Goal: Information Seeking & Learning: Learn about a topic

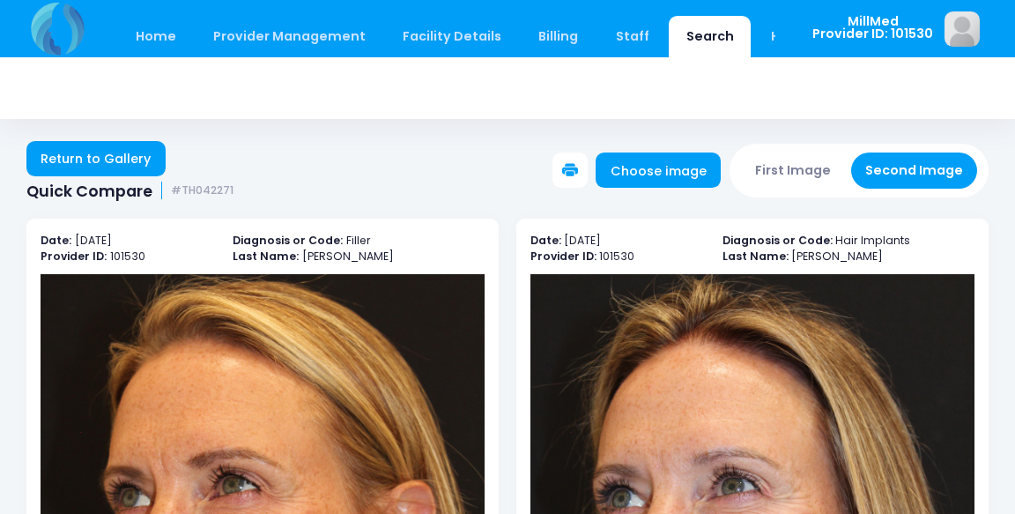
scroll to position [135, 0]
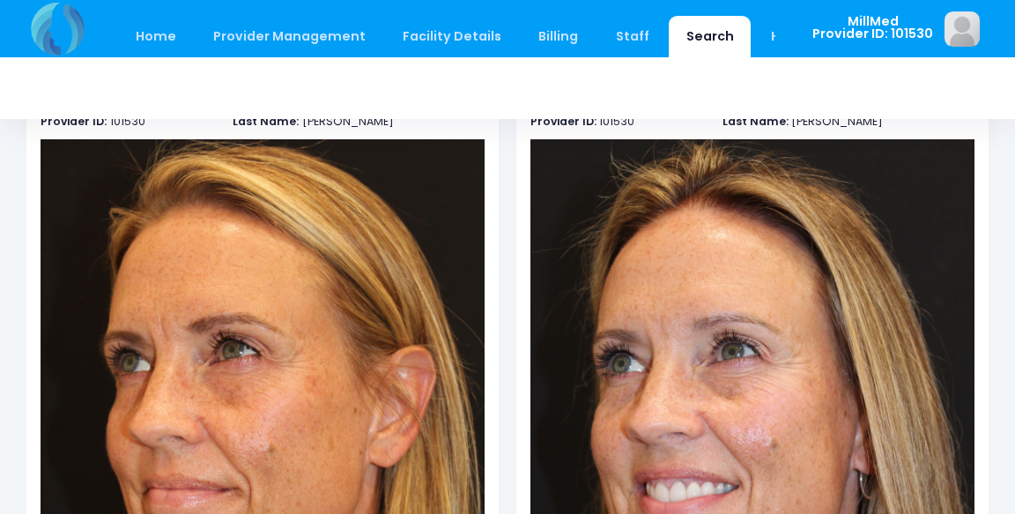
click at [689, 23] on link "Search" at bounding box center [710, 36] width 82 height 41
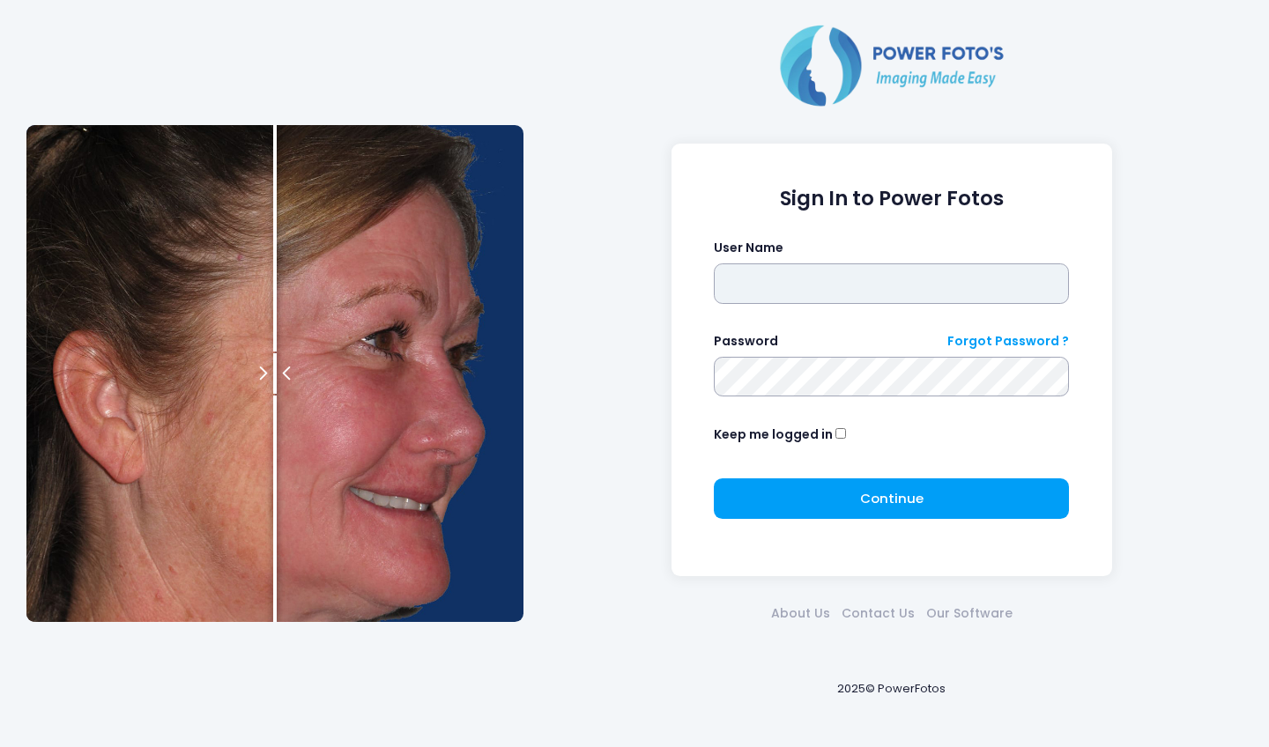
type input "*******"
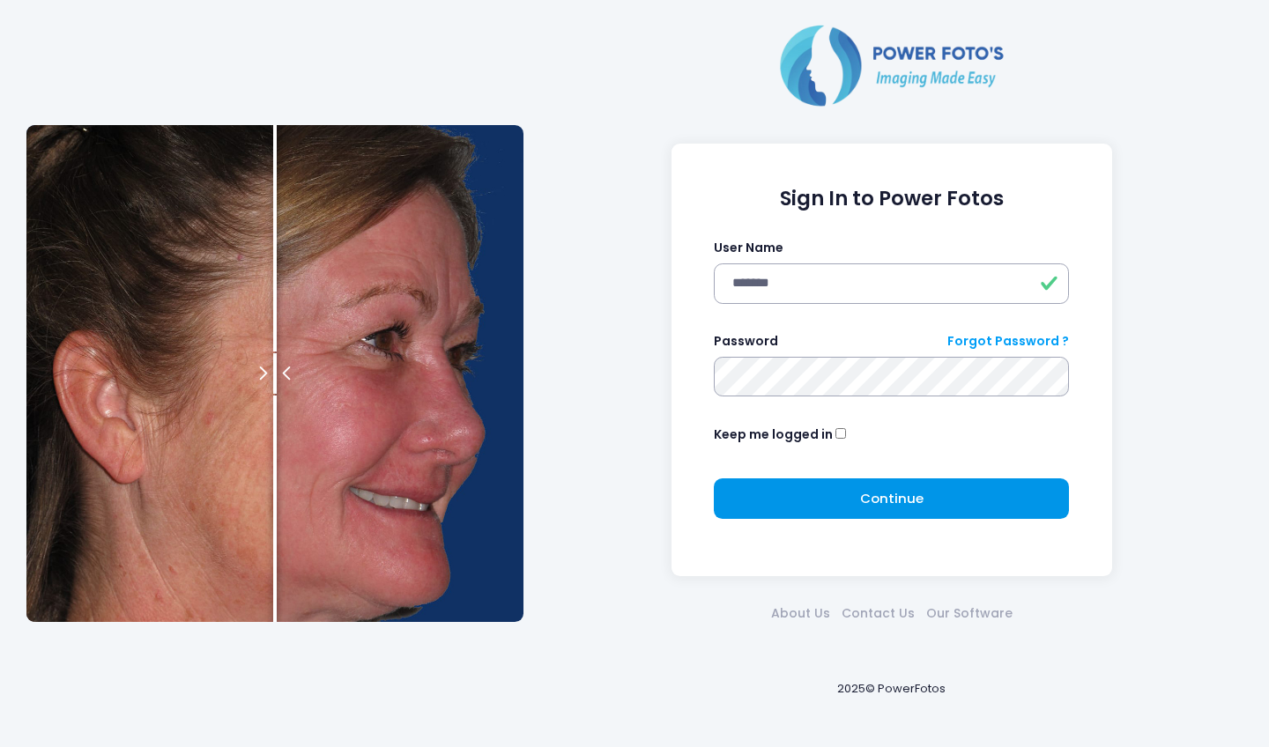
click at [925, 487] on button "Continue Please wait..." at bounding box center [891, 498] width 355 height 41
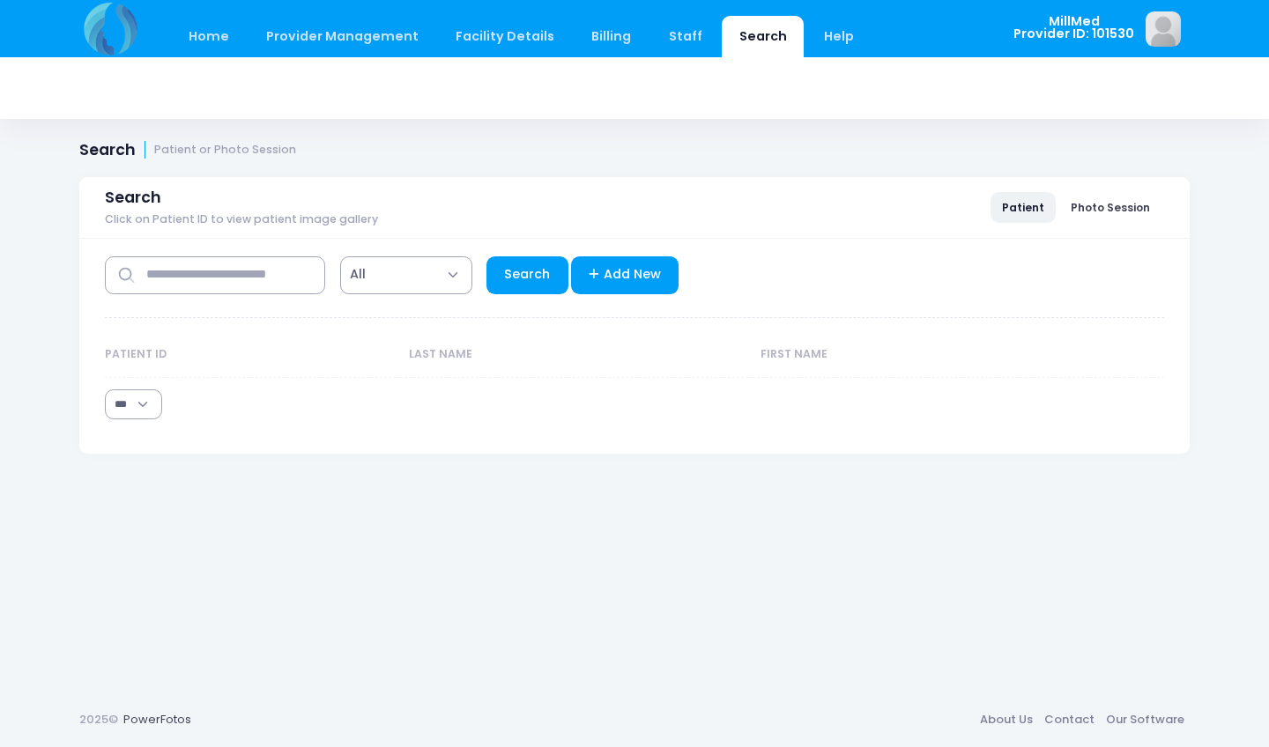
select select "***"
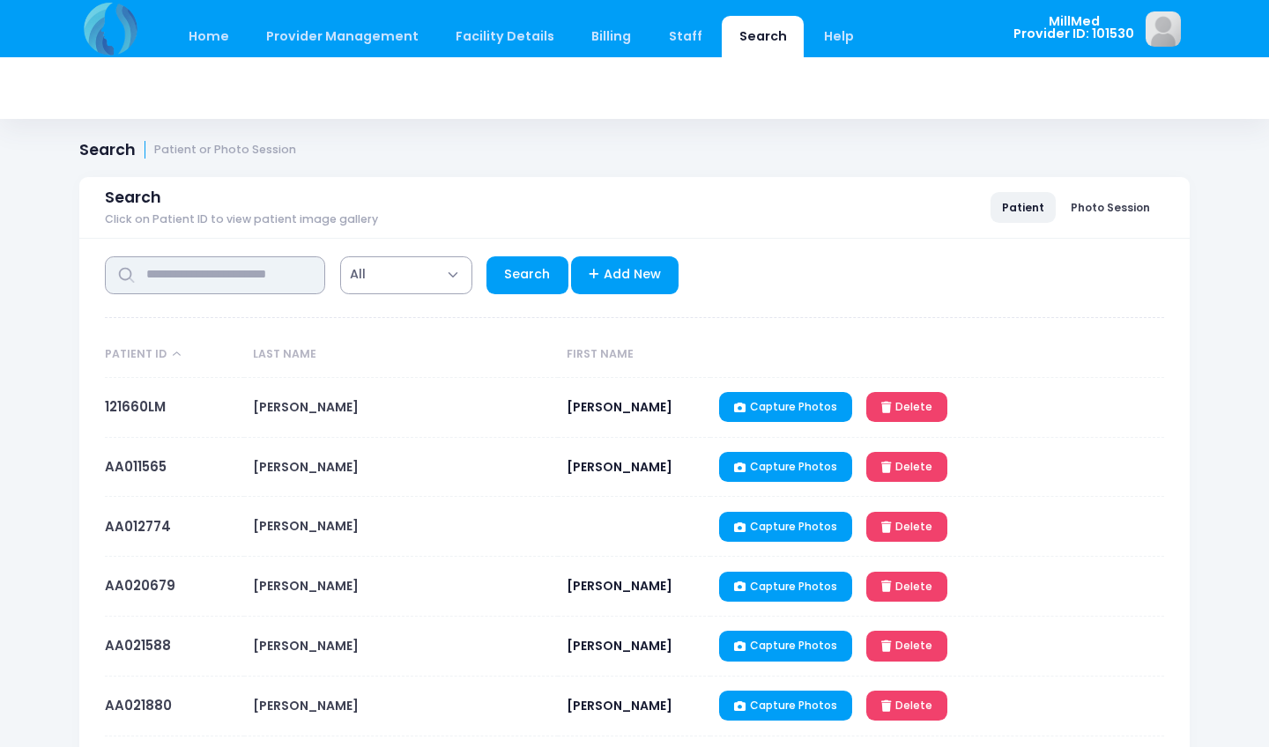
click at [204, 278] on input "text" at bounding box center [215, 275] width 220 height 38
type input "***"
click at [523, 280] on link "Search" at bounding box center [527, 275] width 82 height 38
select select "***"
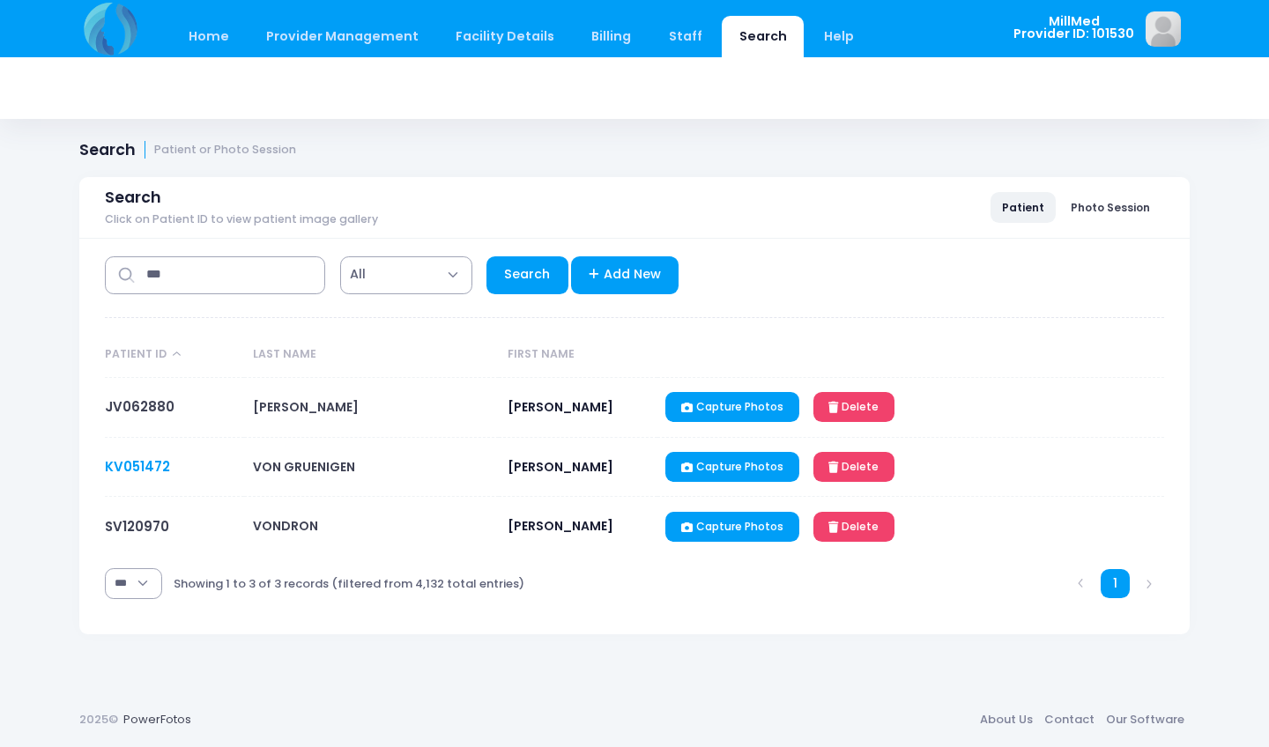
click at [125, 461] on link "KV051472" at bounding box center [137, 466] width 65 height 19
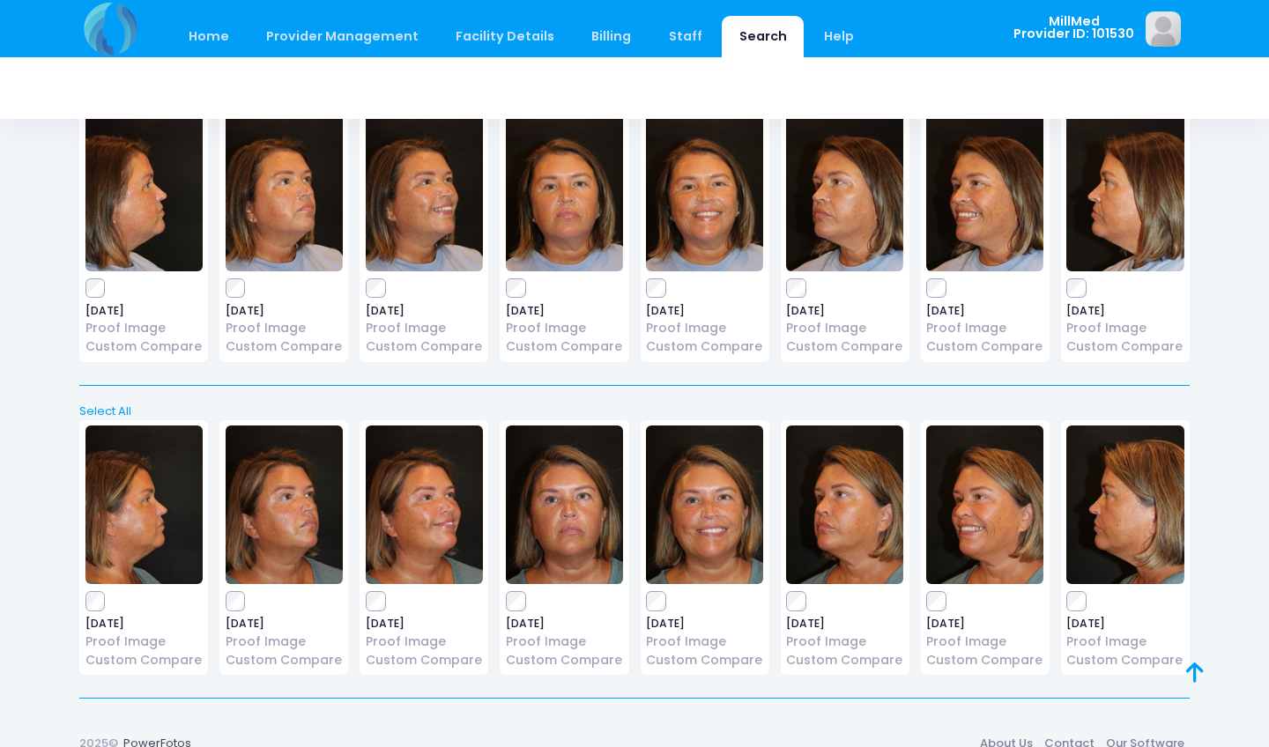
scroll to position [2634, 0]
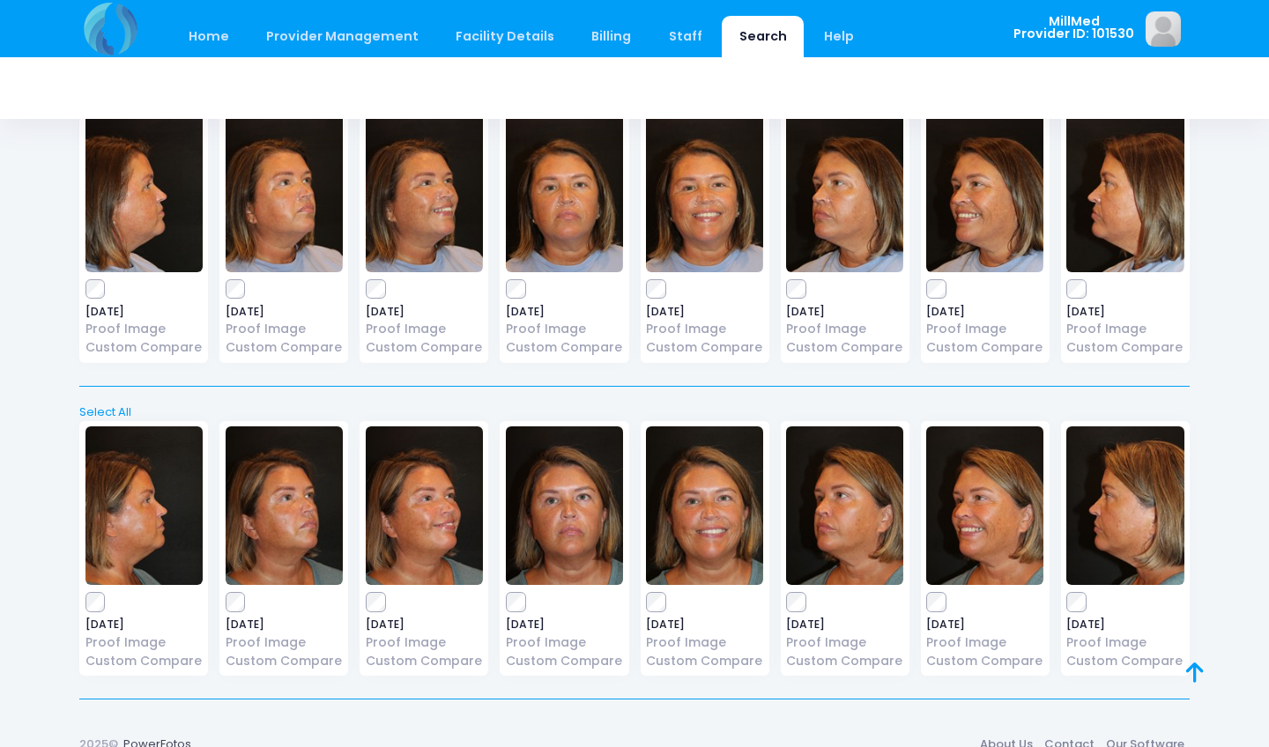
click at [707, 159] on img at bounding box center [704, 193] width 117 height 159
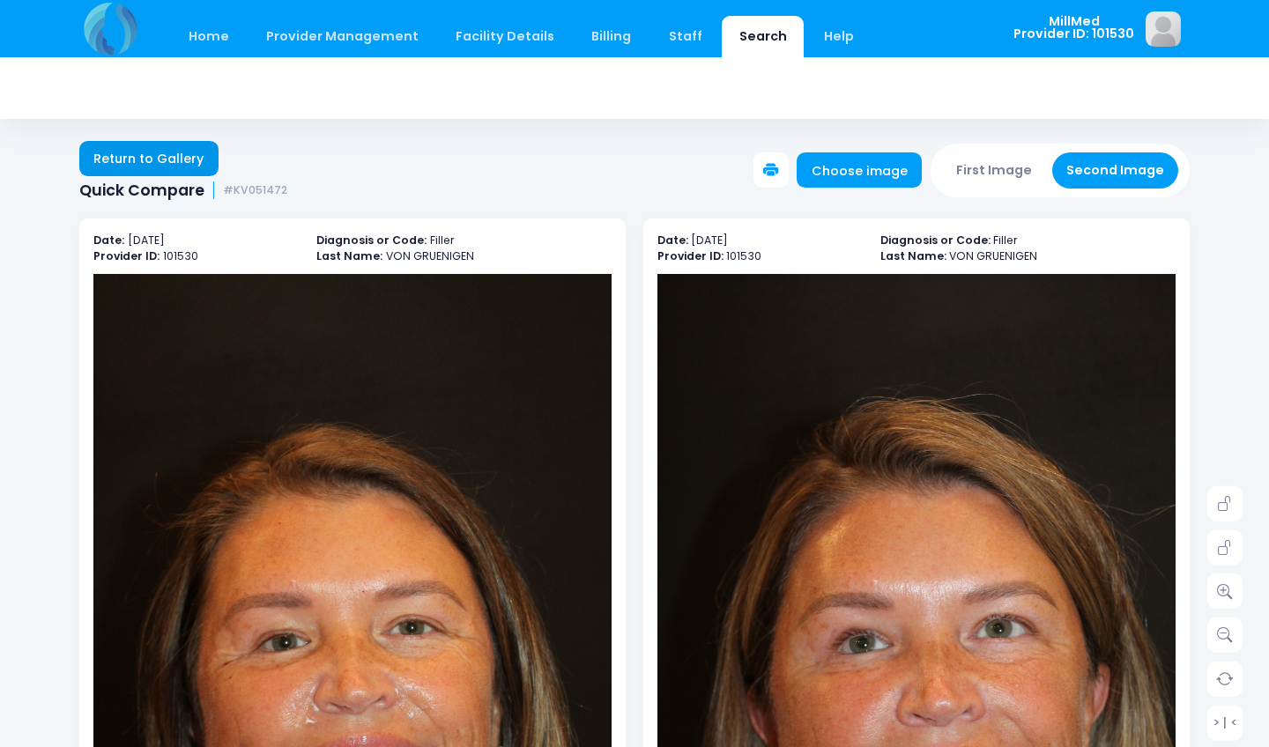
click at [155, 171] on link "Return to Gallery" at bounding box center [148, 158] width 139 height 35
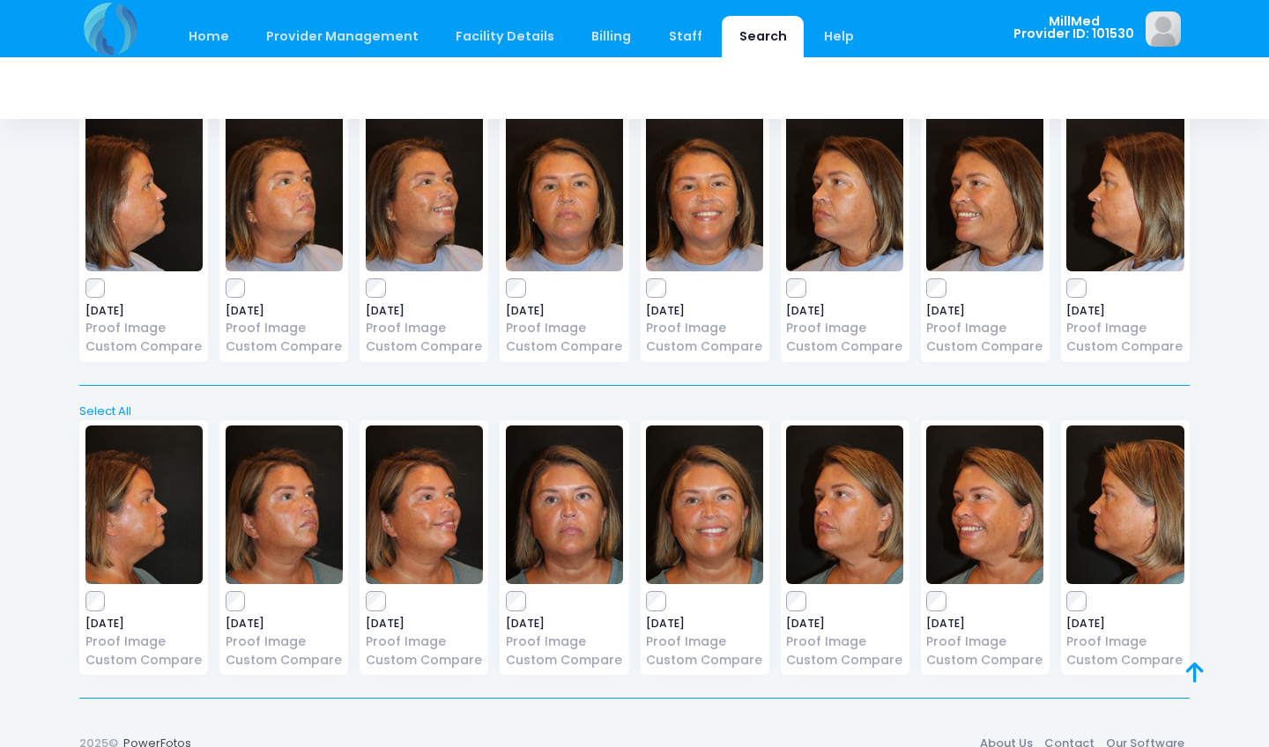
scroll to position [2634, 0]
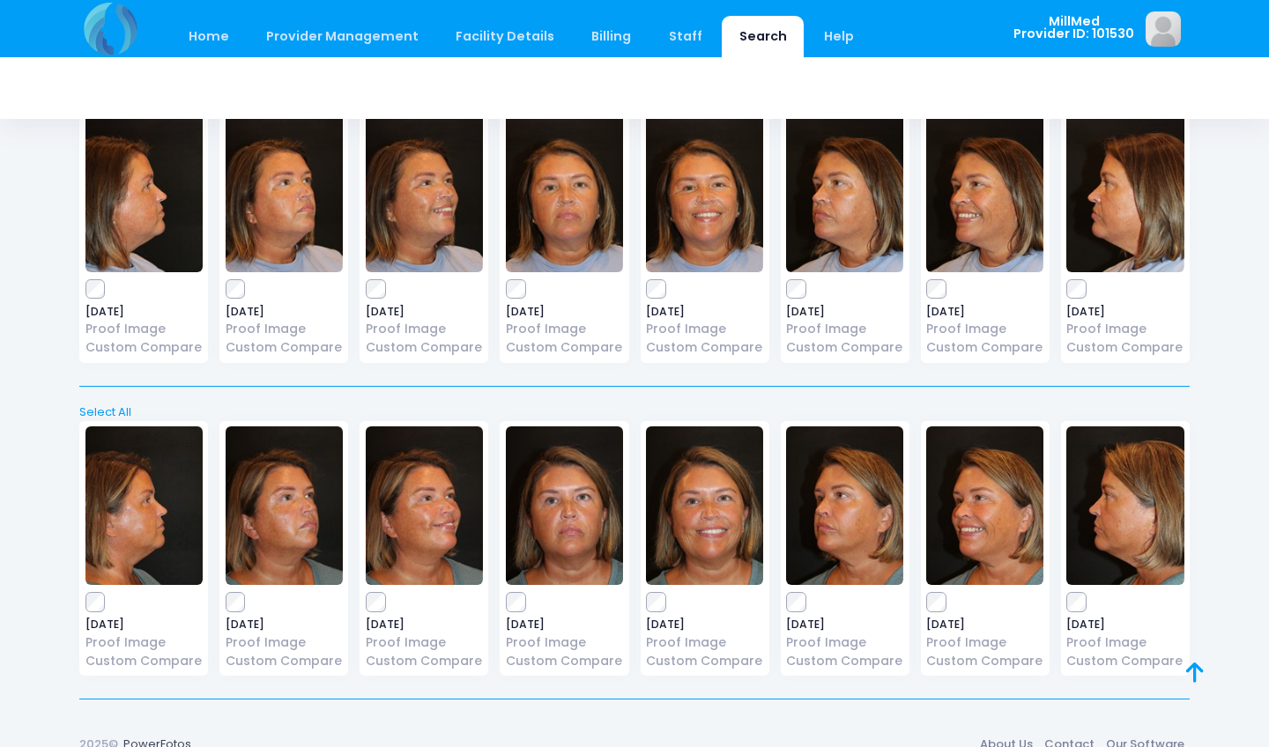
click at [1079, 170] on img at bounding box center [1124, 193] width 117 height 159
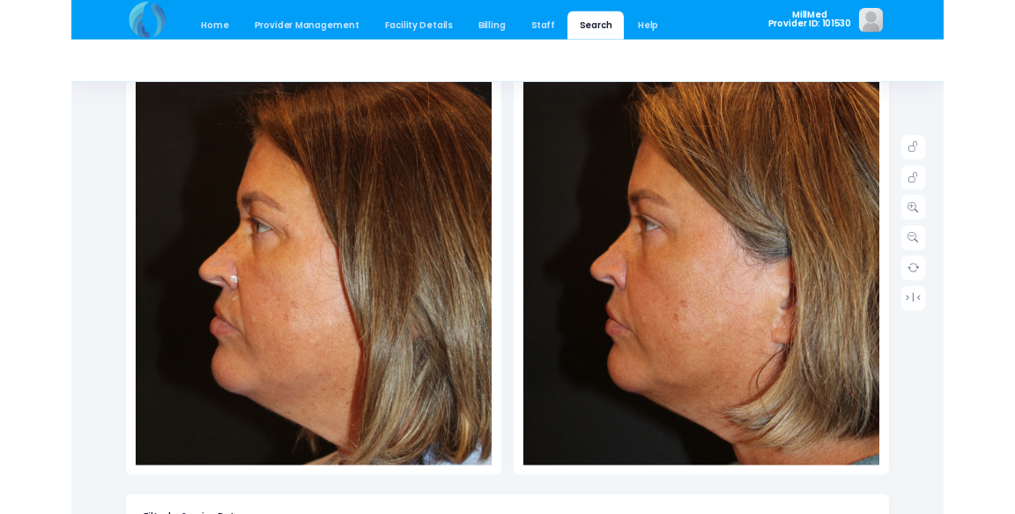
scroll to position [294, 0]
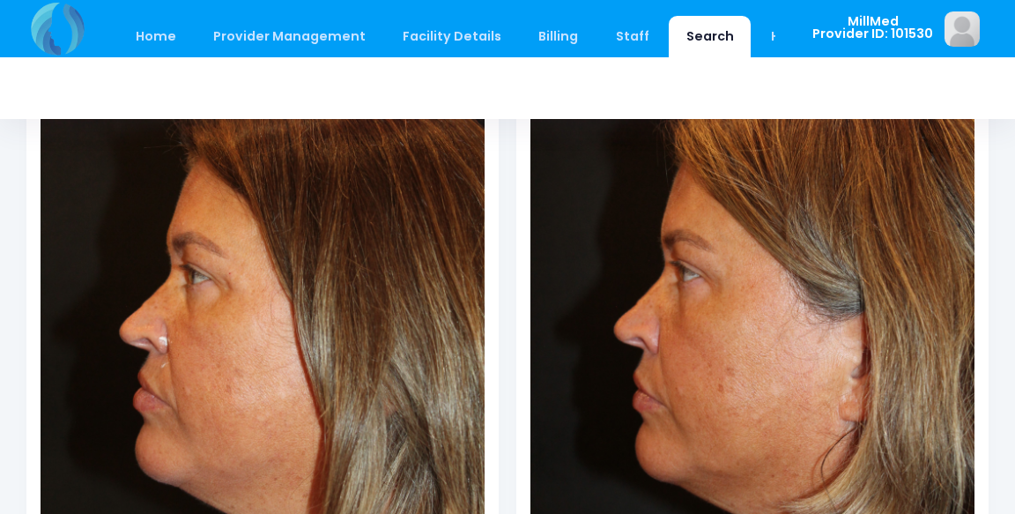
click at [679, 25] on link "Search" at bounding box center [710, 36] width 82 height 41
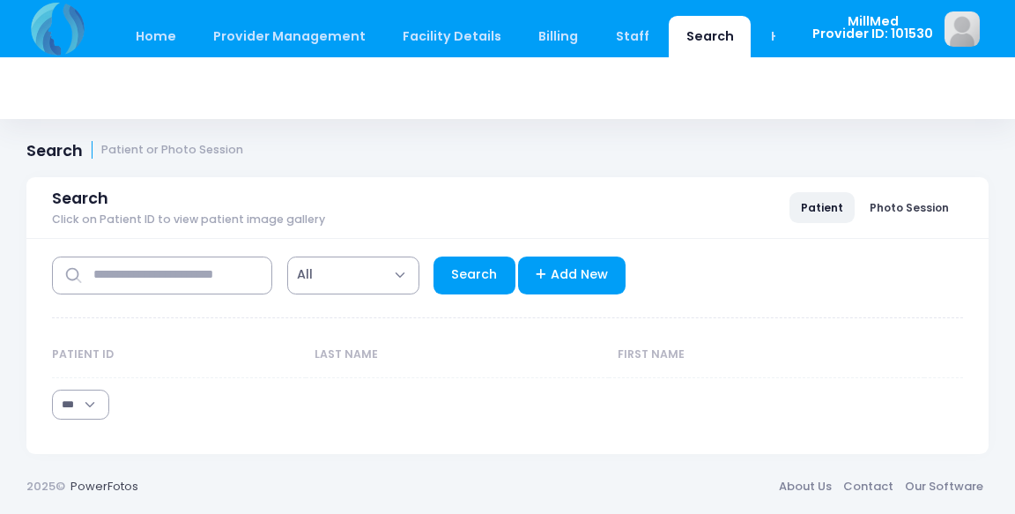
select select "***"
click at [133, 287] on input "text" at bounding box center [162, 275] width 220 height 38
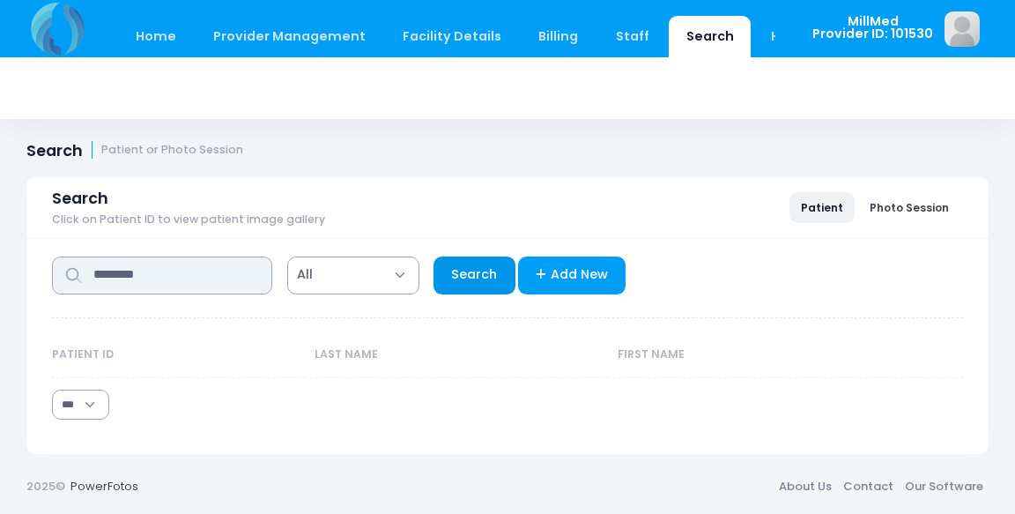
type input "********"
click at [473, 280] on link "Search" at bounding box center [475, 275] width 82 height 38
select select "***"
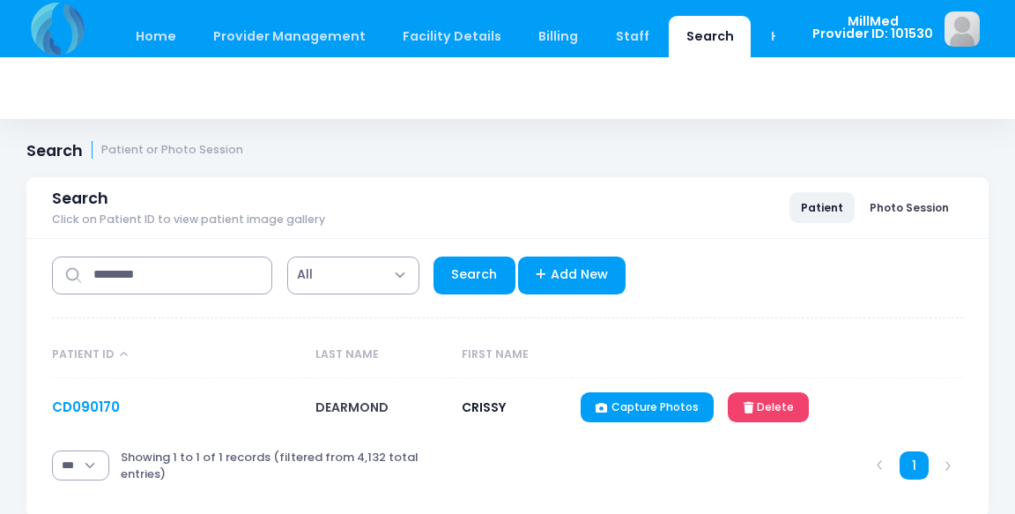
click at [85, 399] on link "CD090170" at bounding box center [86, 406] width 68 height 19
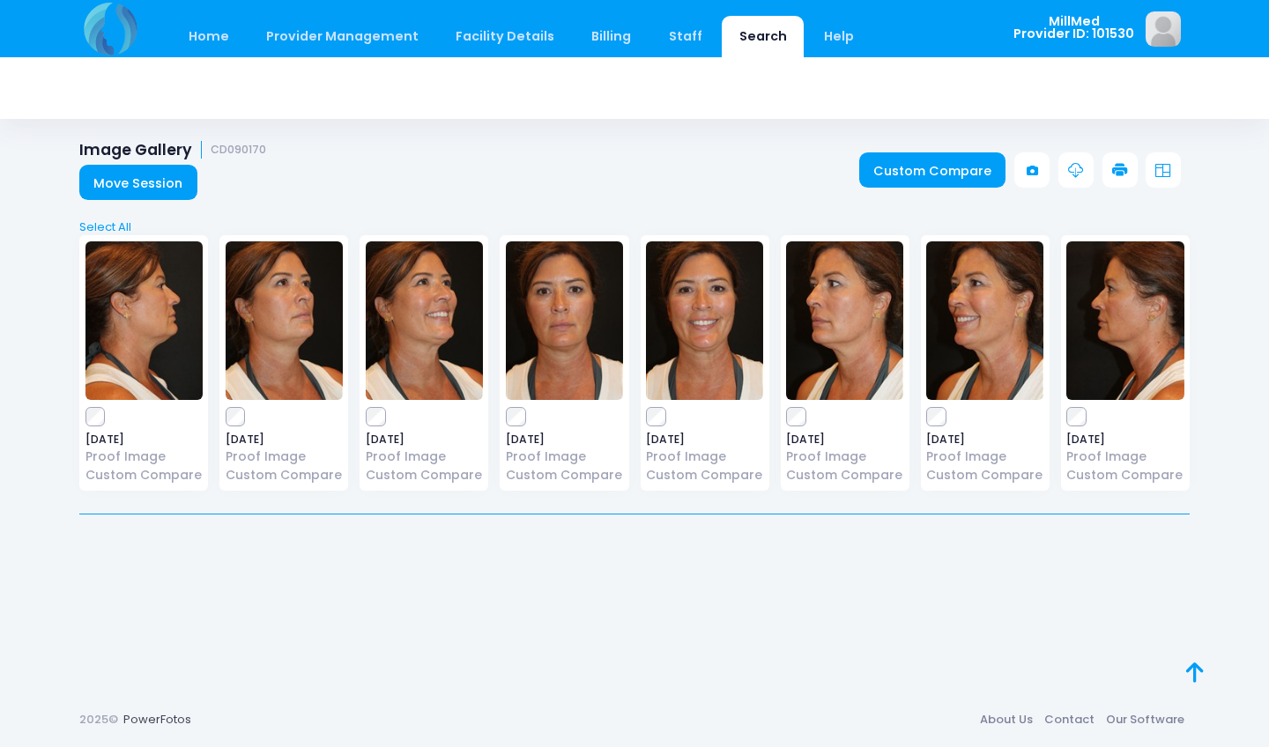
click at [732, 49] on link "Search" at bounding box center [763, 36] width 82 height 41
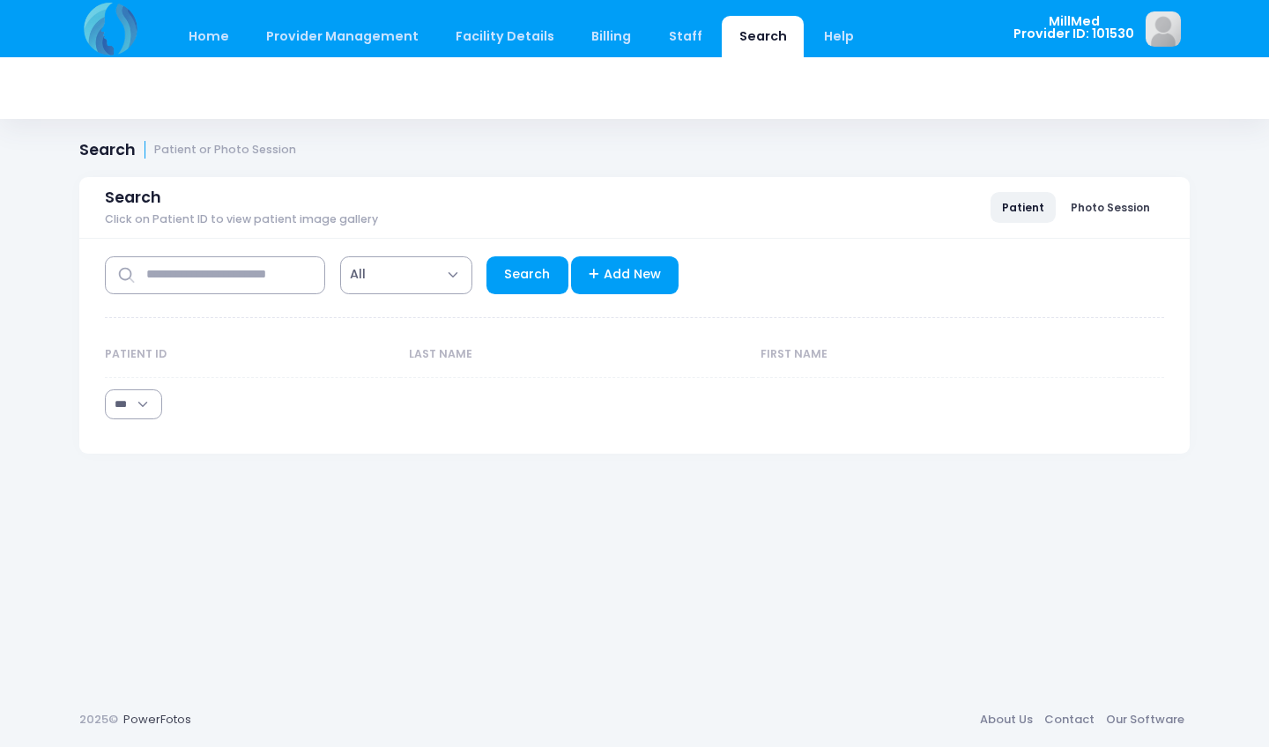
select select "***"
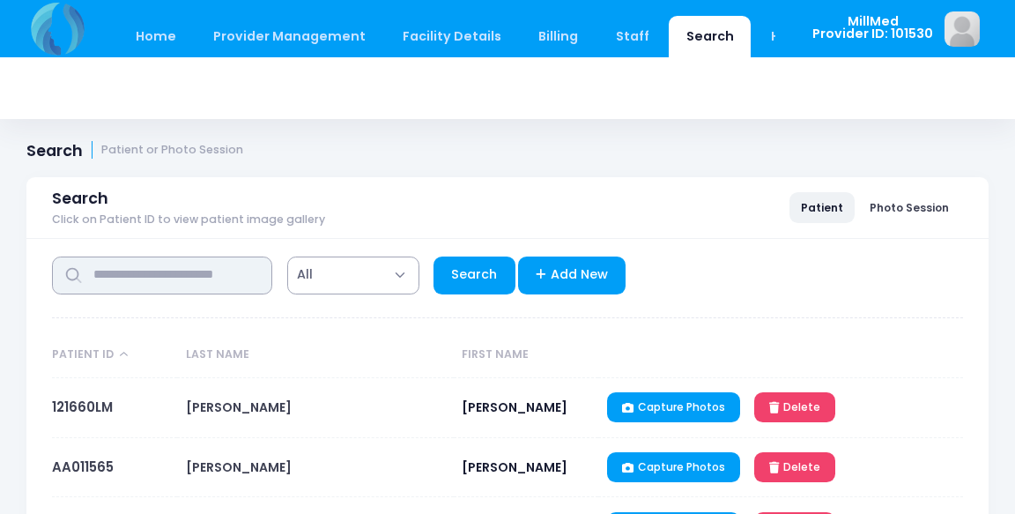
click at [121, 276] on input "text" at bounding box center [162, 275] width 220 height 38
type input "******"
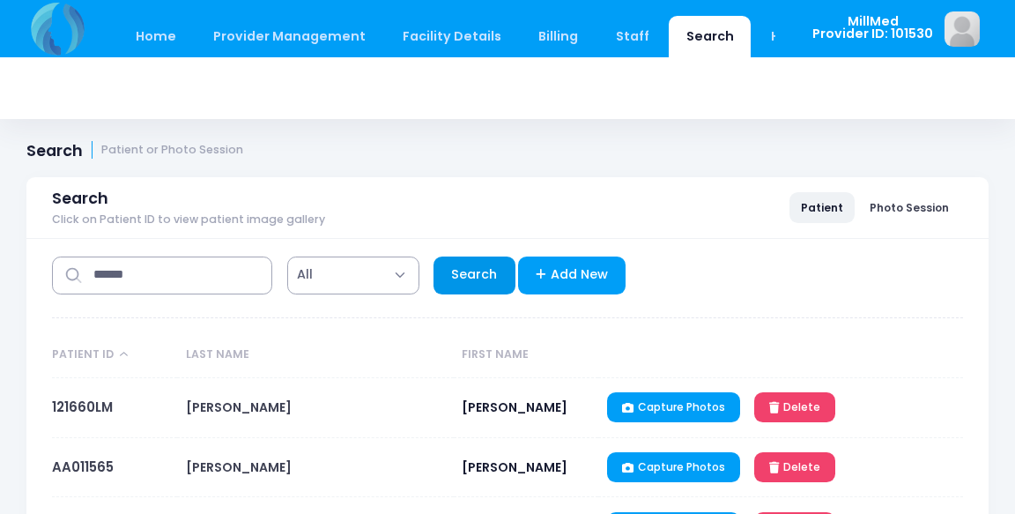
click at [457, 273] on link "Search" at bounding box center [475, 275] width 82 height 38
select select "***"
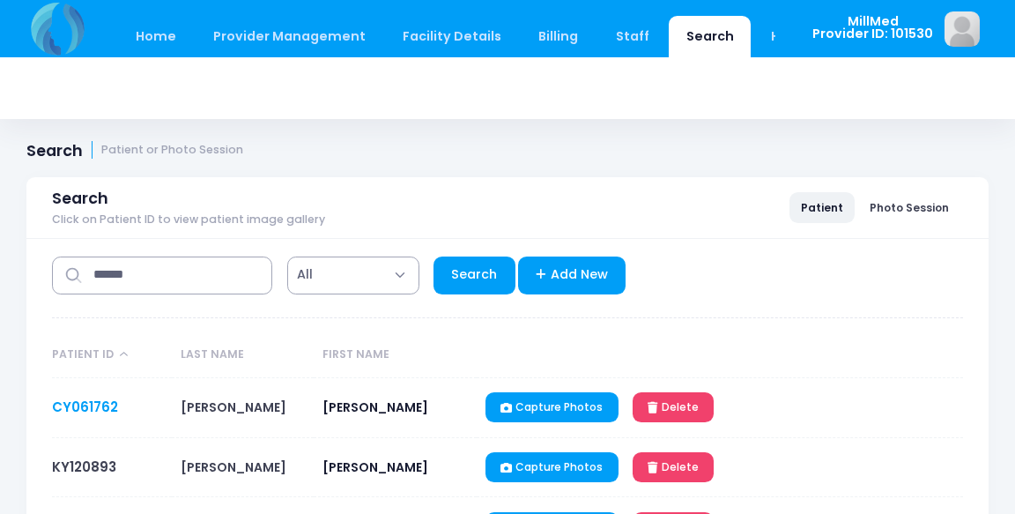
click at [93, 410] on link "CY061762" at bounding box center [85, 406] width 66 height 19
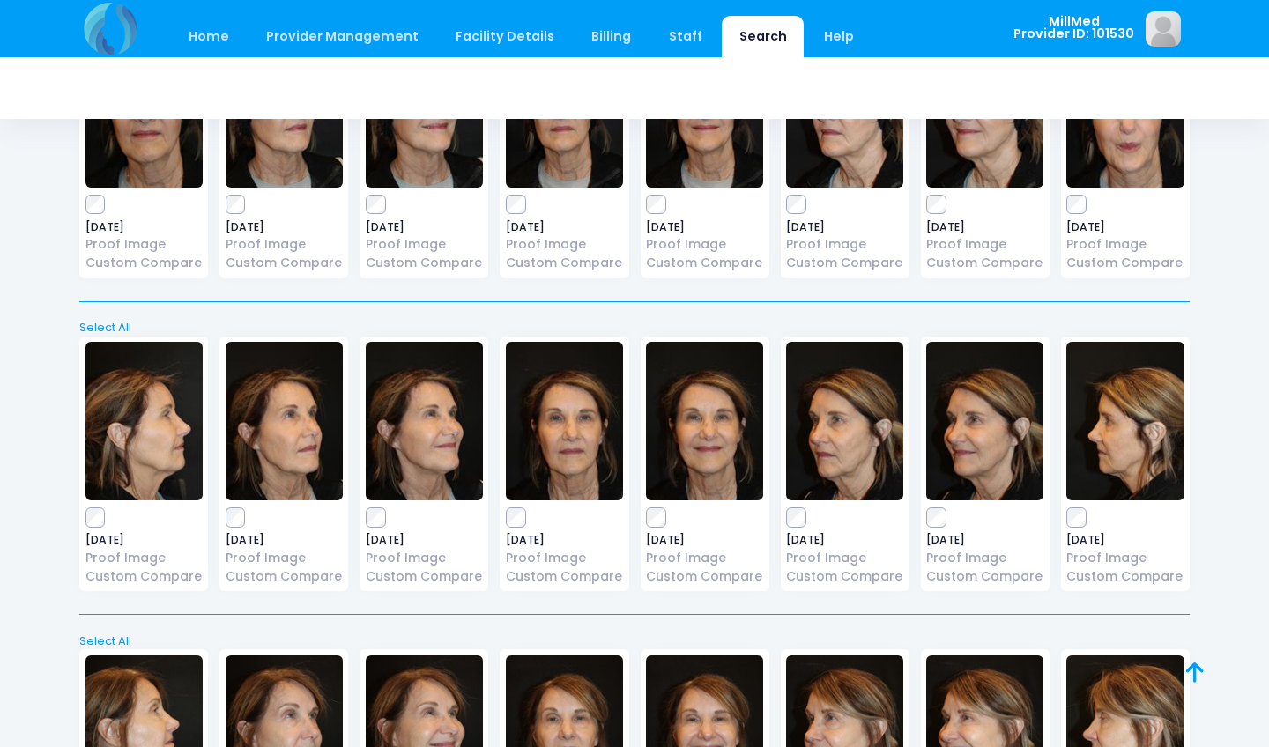
scroll to position [204, 0]
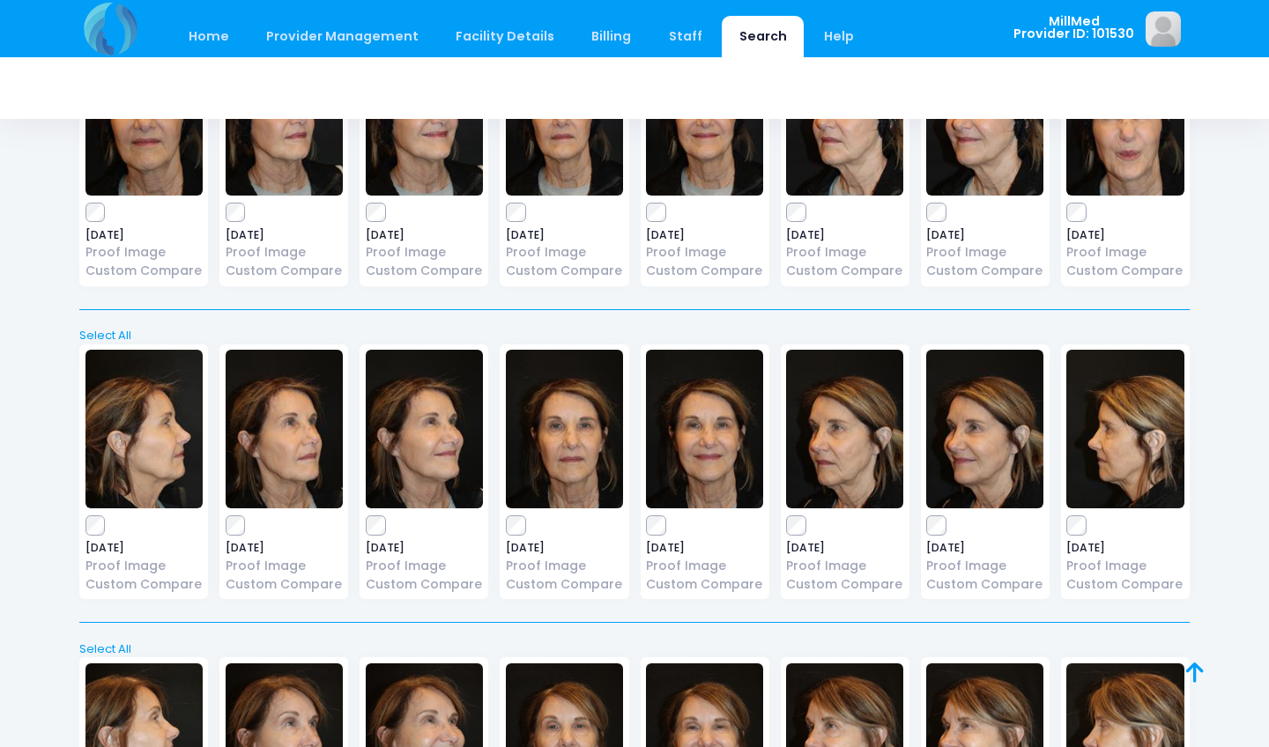
click at [571, 444] on img at bounding box center [564, 429] width 117 height 159
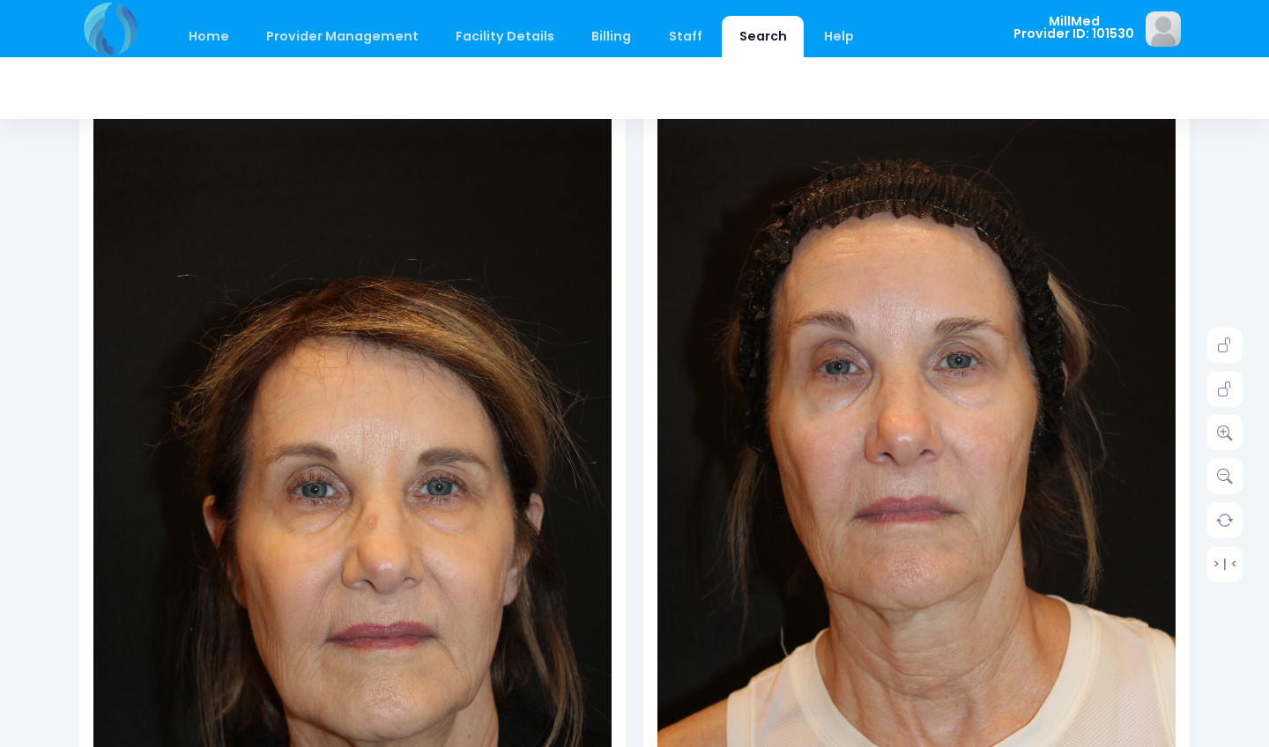
scroll to position [157, 0]
click at [211, 527] on img at bounding box center [352, 506] width 518 height 778
click at [1223, 430] on icon at bounding box center [1225, 434] width 16 height 16
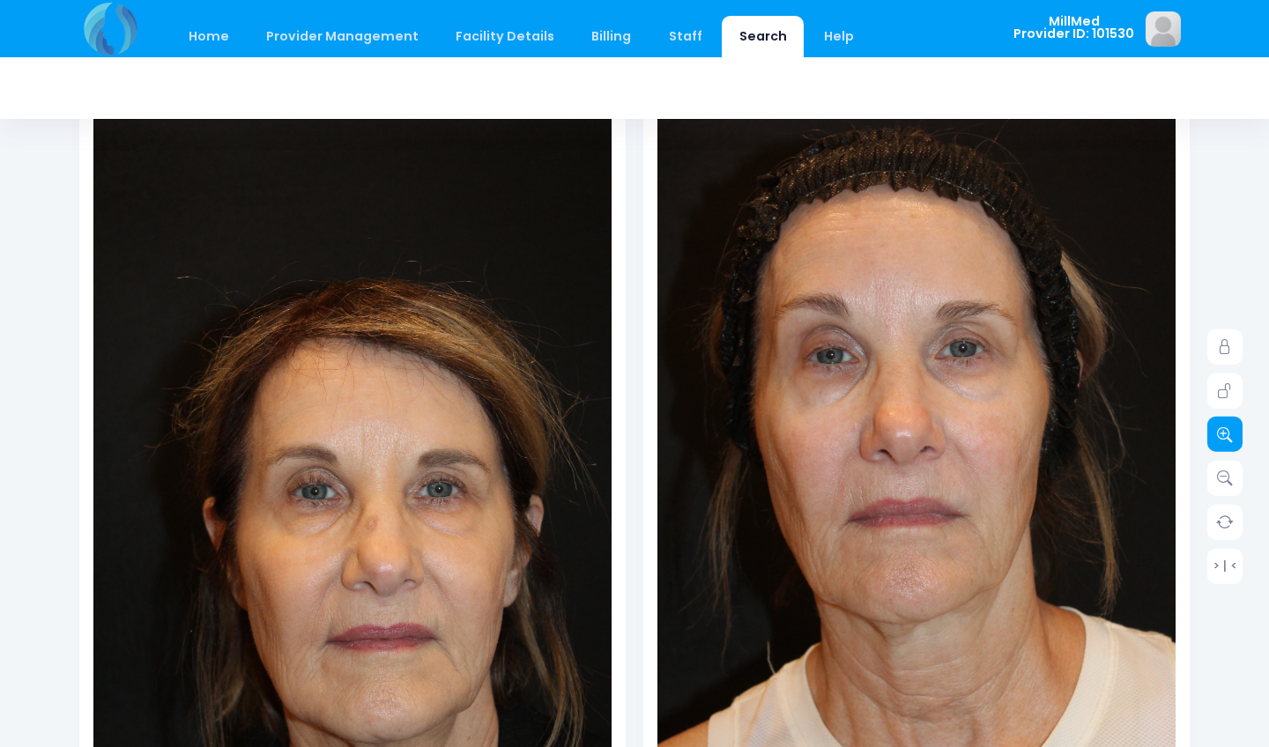
click at [1223, 430] on icon at bounding box center [1225, 434] width 16 height 16
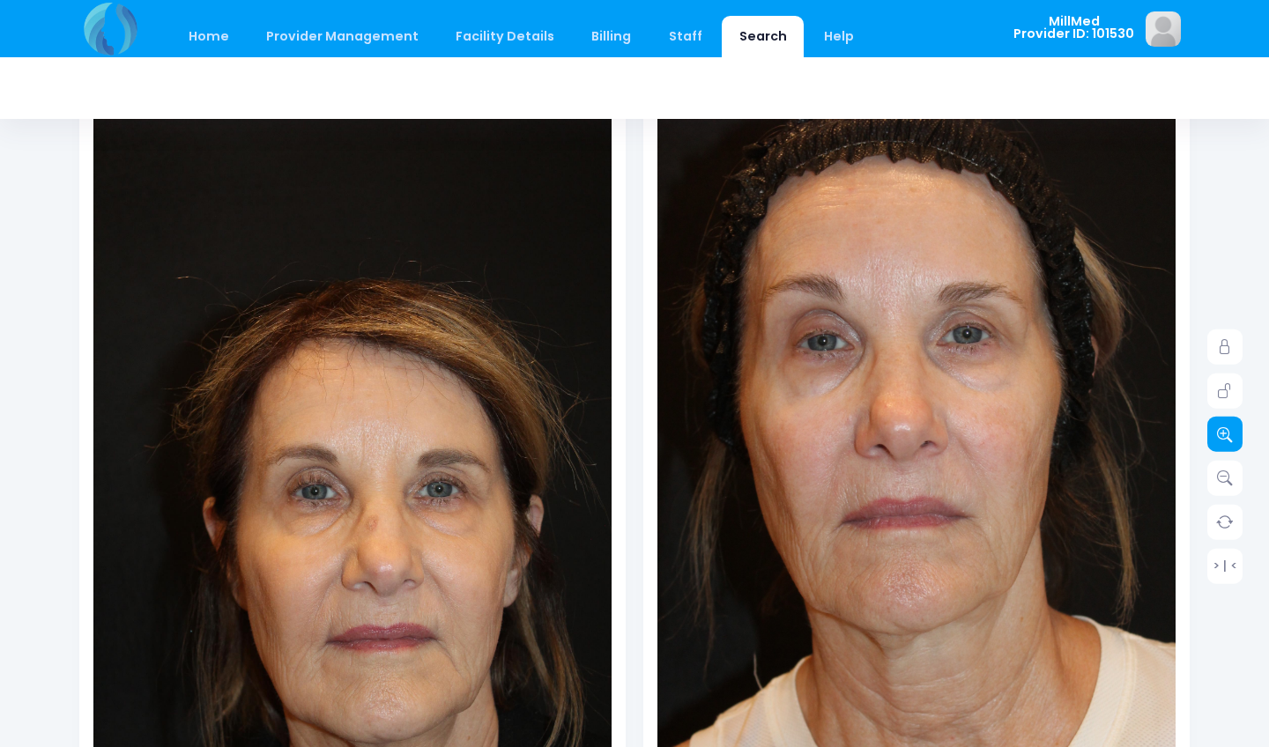
click at [1223, 430] on icon at bounding box center [1225, 434] width 16 height 16
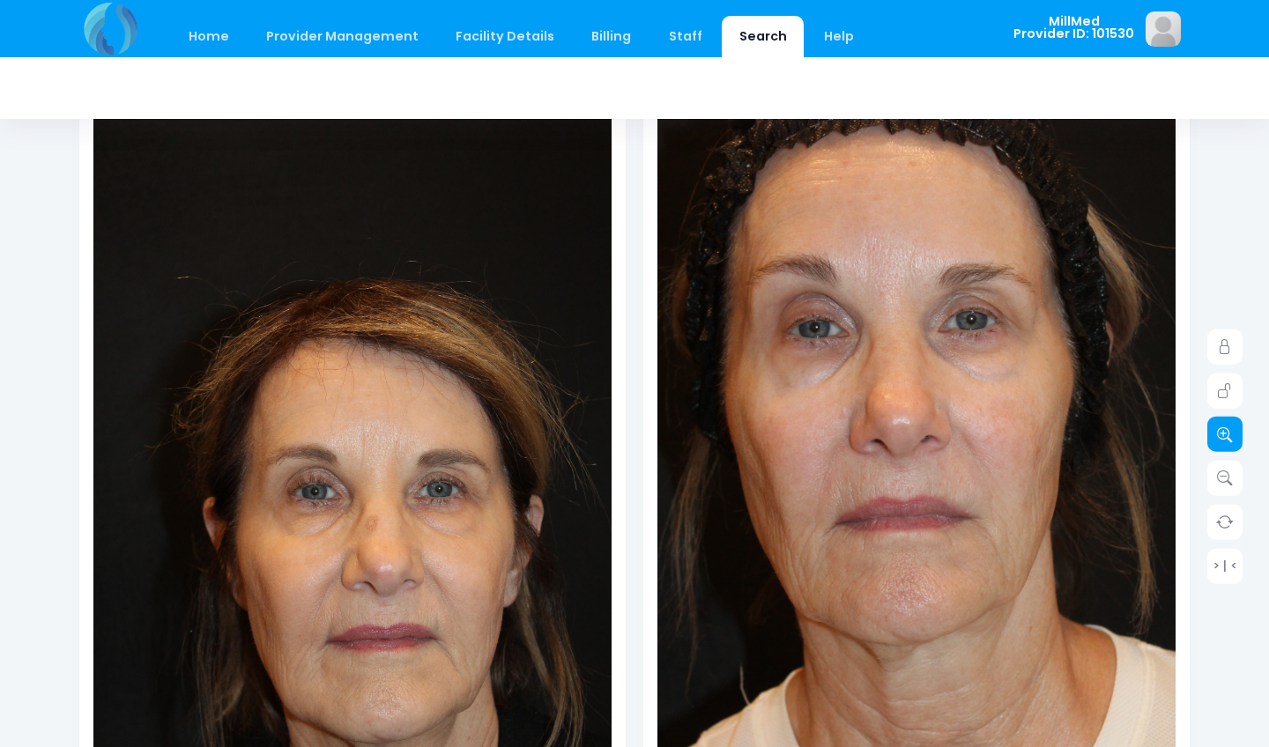
click at [1223, 430] on icon at bounding box center [1225, 434] width 16 height 16
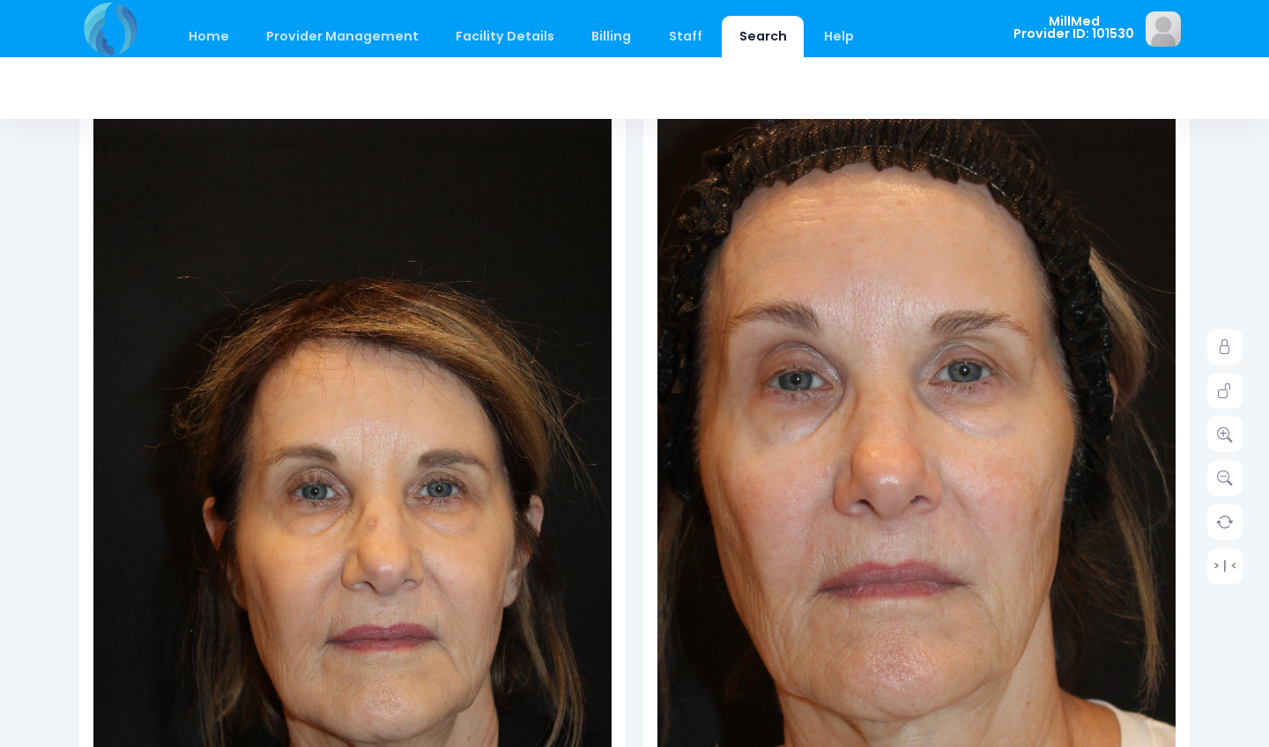
click at [944, 315] on img at bounding box center [905, 571] width 725 height 1089
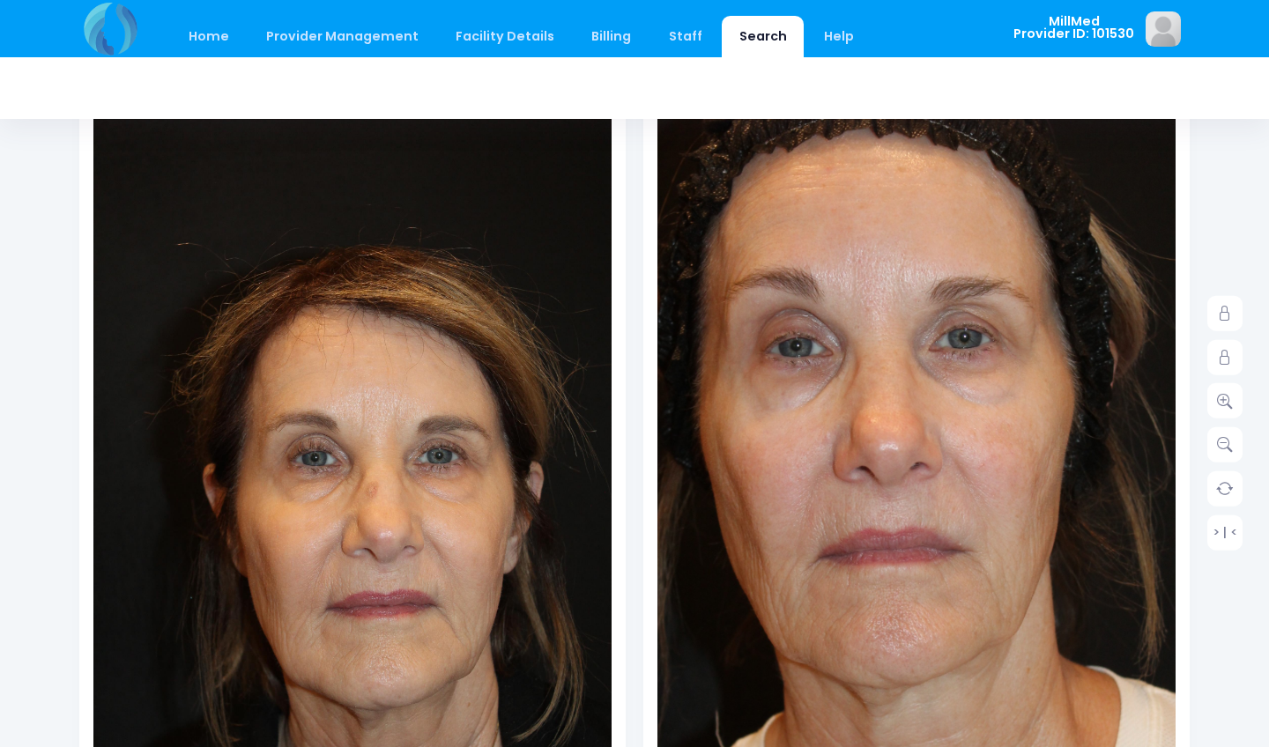
scroll to position [189, 0]
click at [738, 39] on link "Search" at bounding box center [763, 36] width 82 height 41
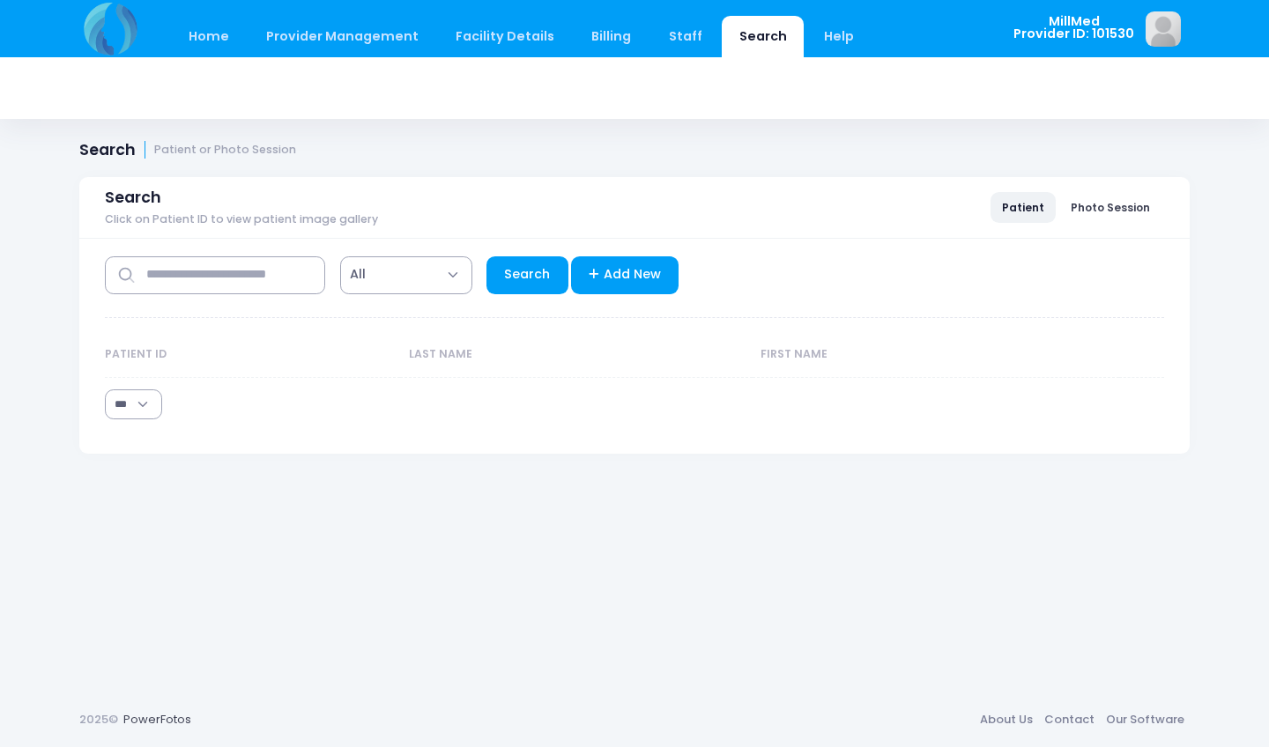
select select "***"
click at [194, 269] on input "text" at bounding box center [215, 275] width 220 height 38
type input "********"
click at [523, 278] on link "Search" at bounding box center [527, 275] width 82 height 38
select select "***"
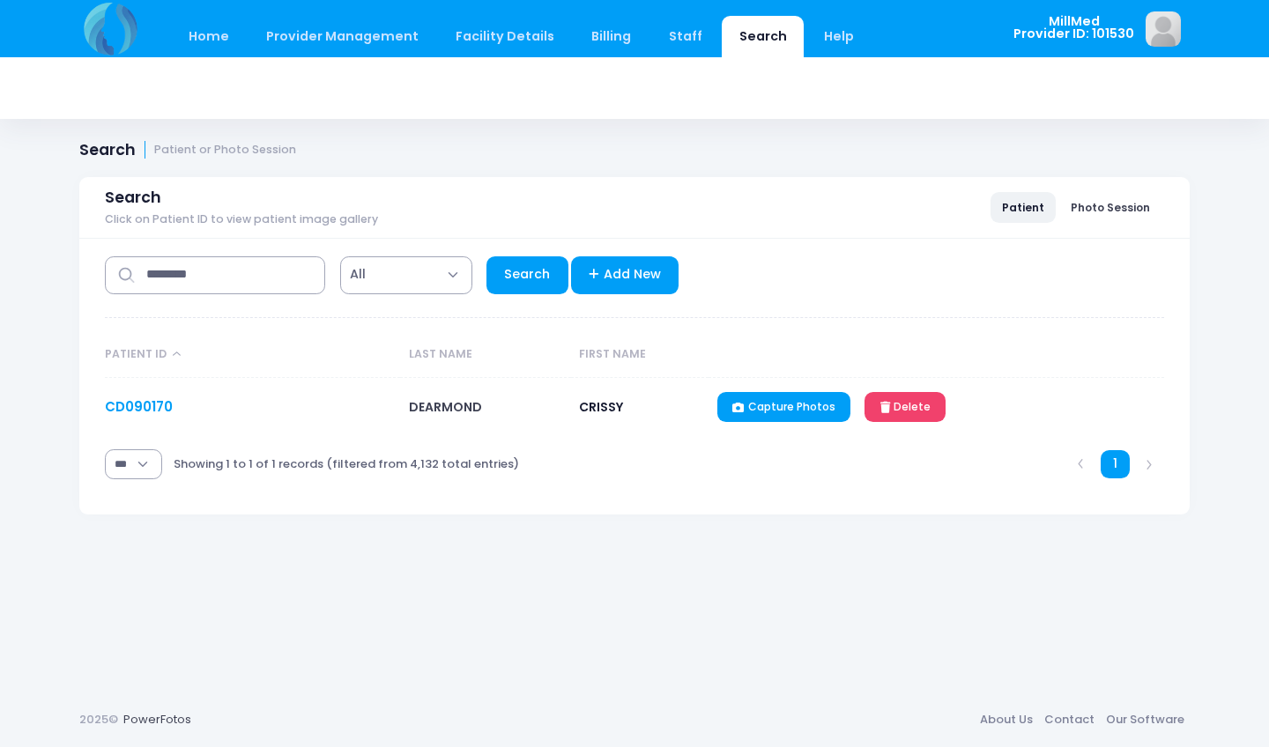
click at [130, 410] on link "CD090170" at bounding box center [139, 406] width 68 height 19
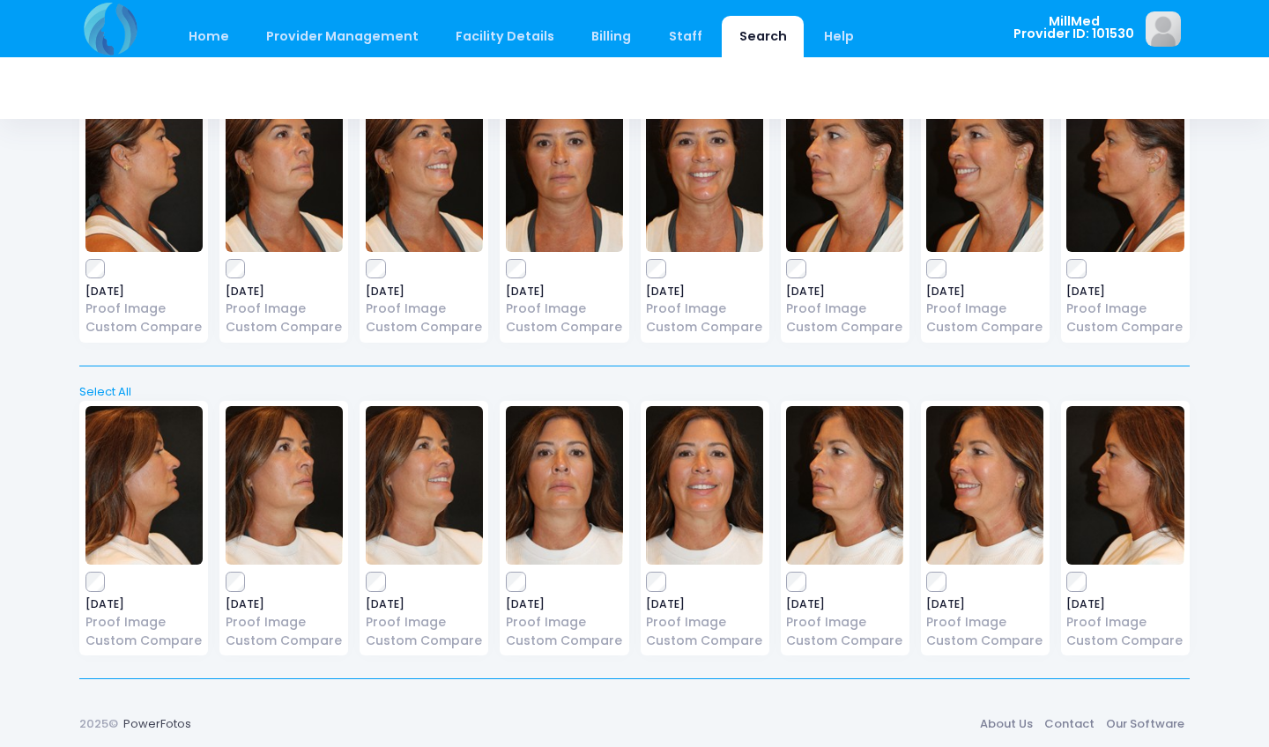
scroll to position [147, 0]
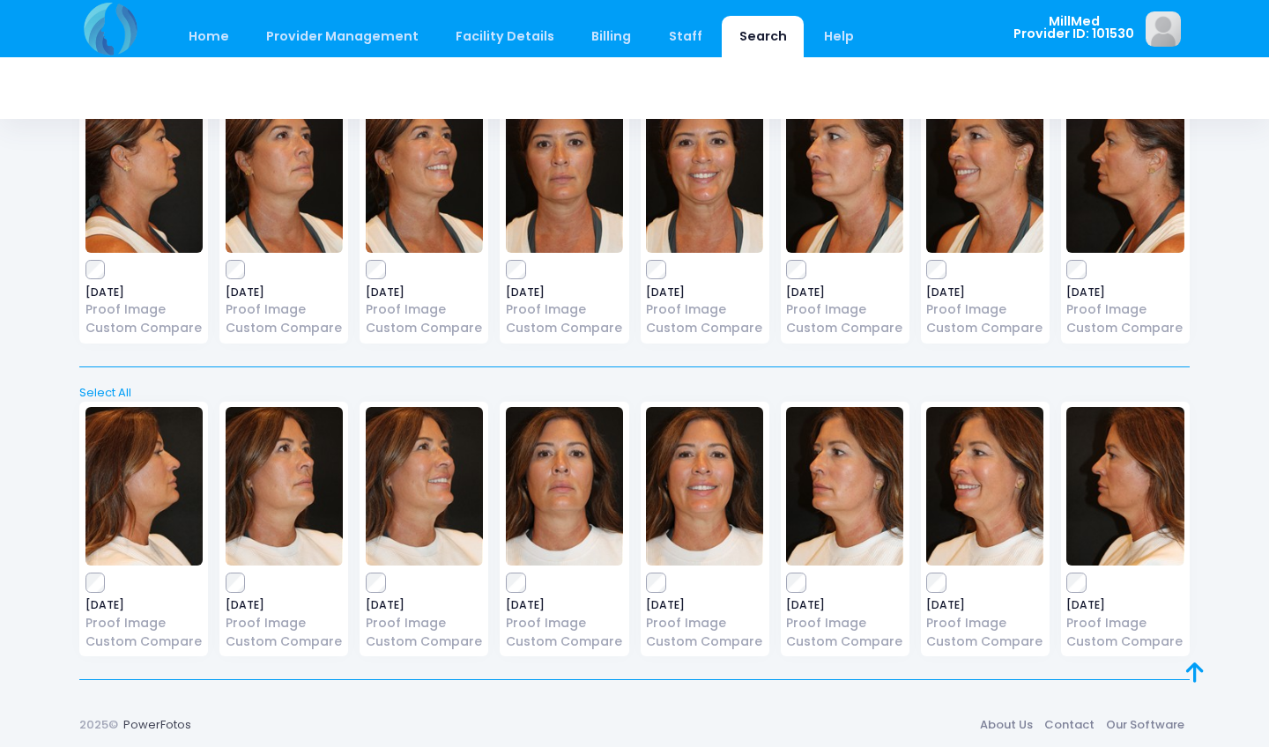
click at [560, 145] on img at bounding box center [564, 173] width 117 height 159
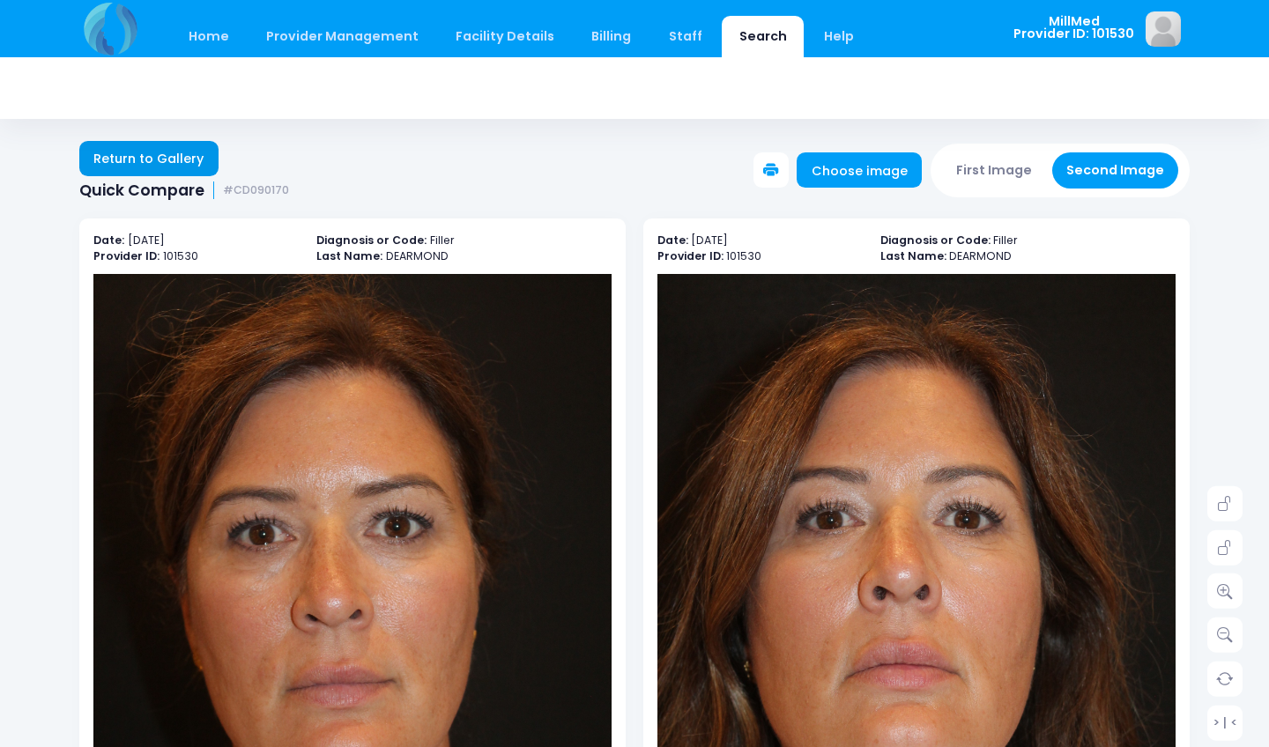
click at [182, 169] on link "Return to Gallery" at bounding box center [148, 158] width 139 height 35
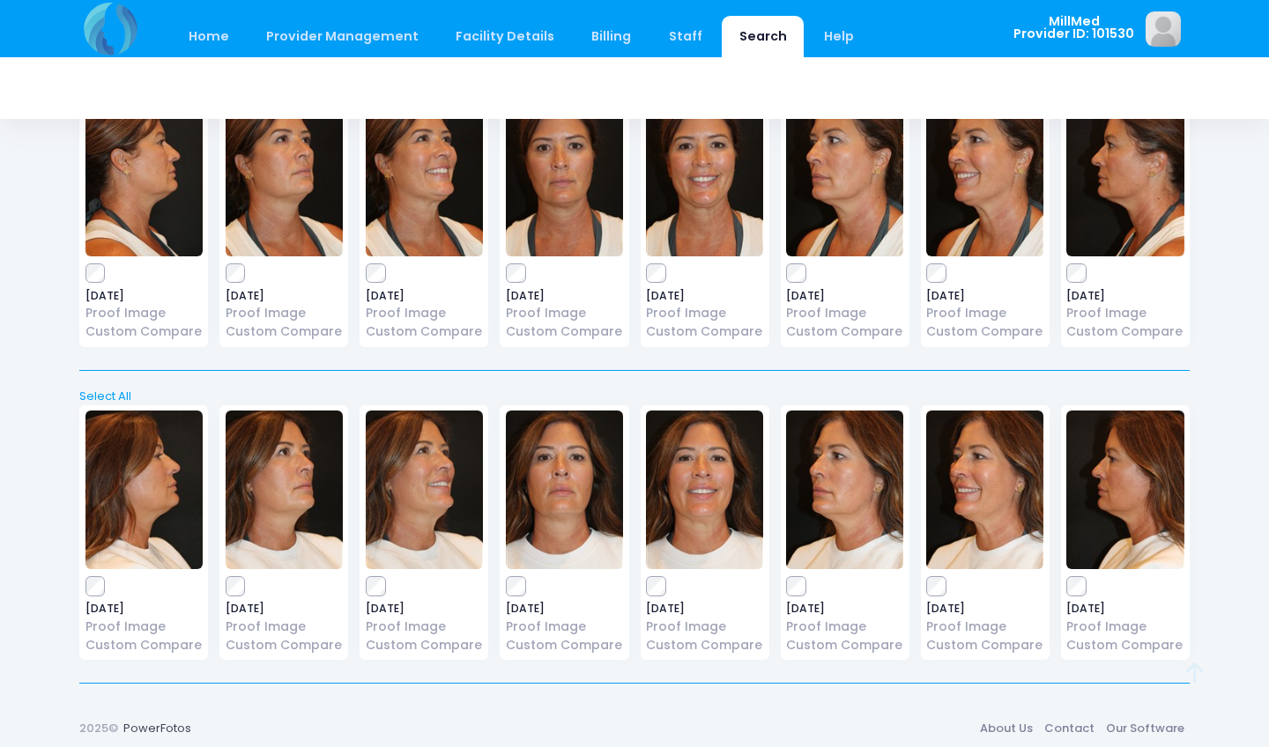
scroll to position [58, 0]
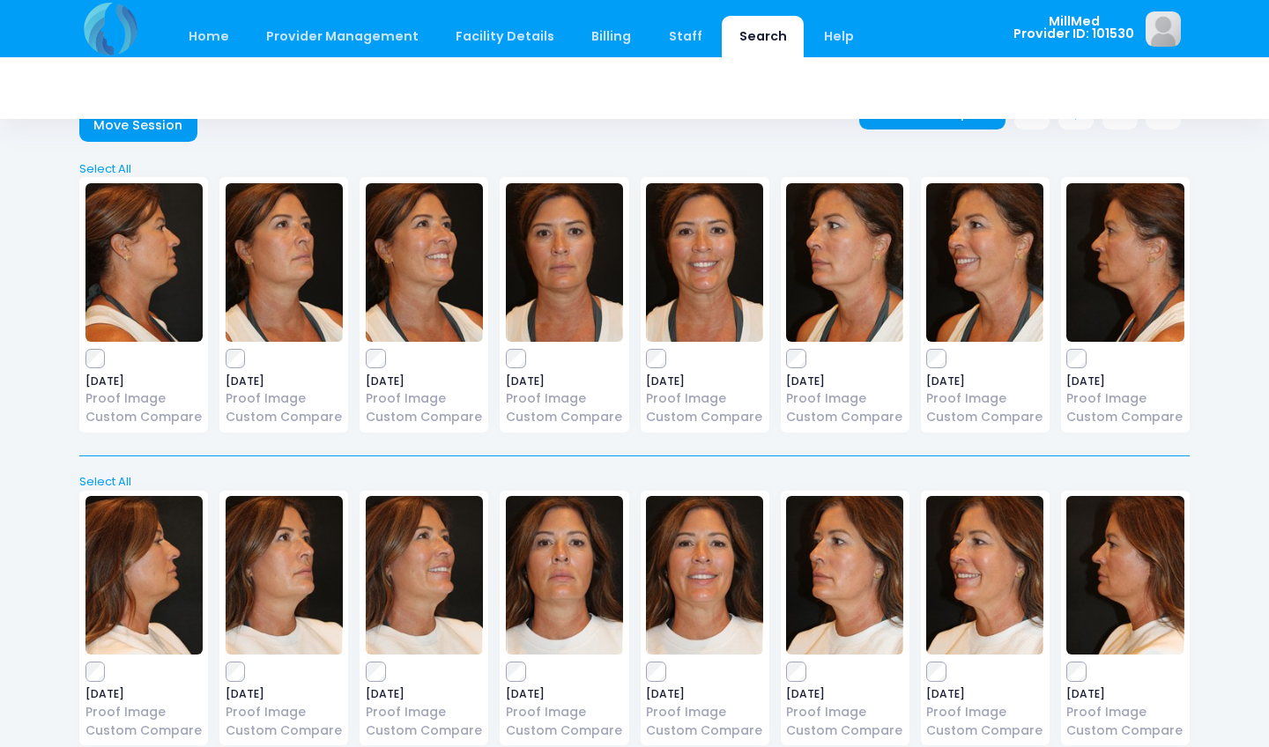
click at [732, 267] on img at bounding box center [704, 262] width 117 height 159
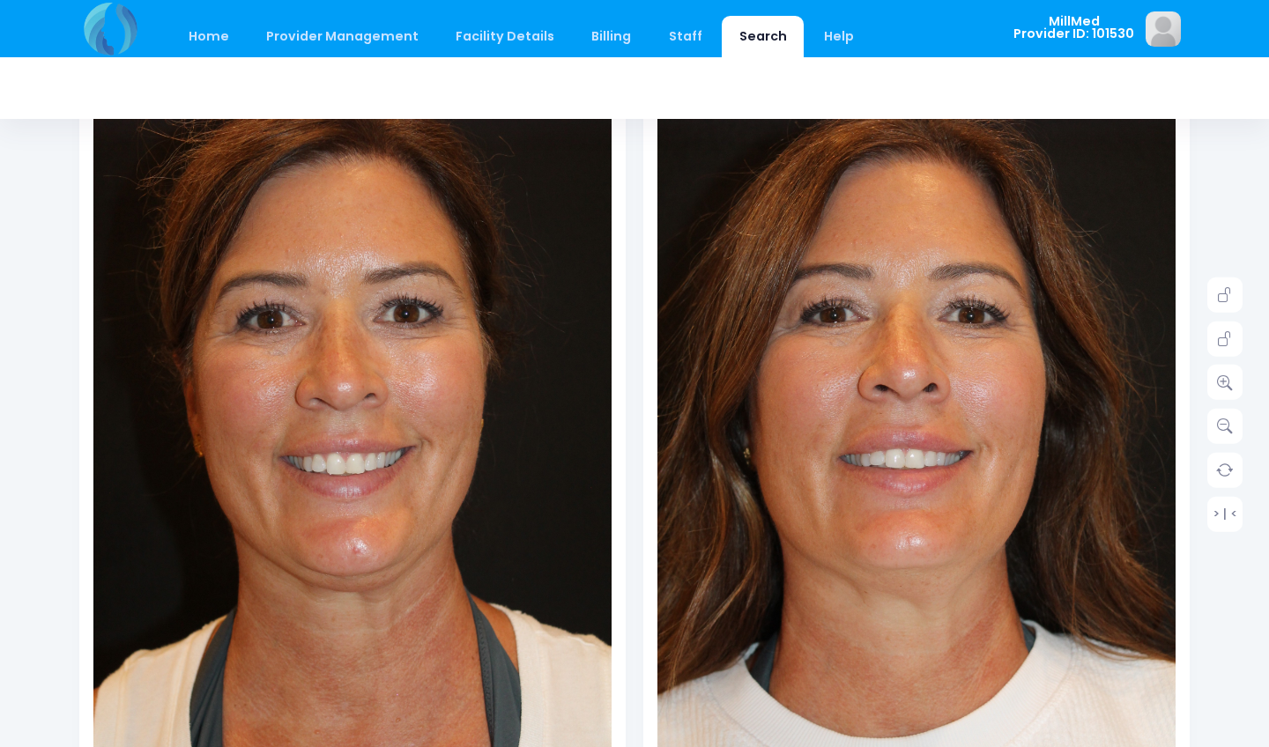
scroll to position [193, 0]
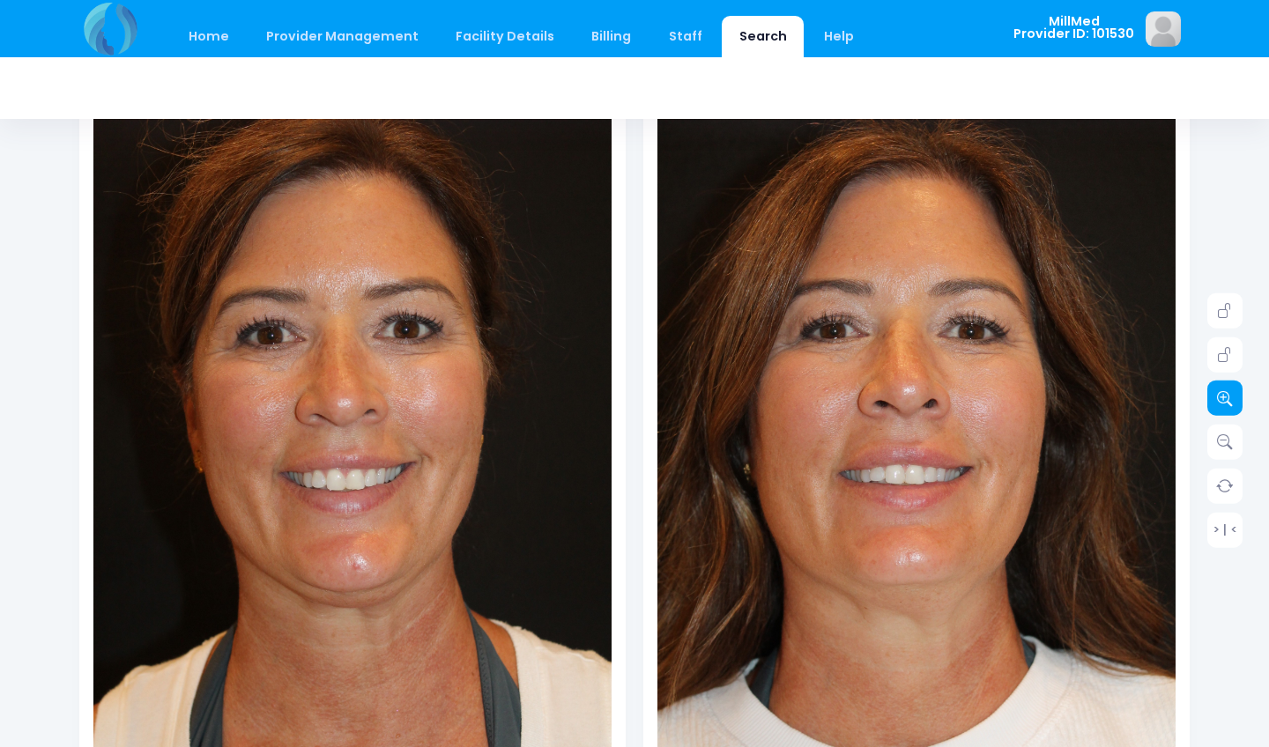
click at [1234, 399] on link at bounding box center [1224, 398] width 35 height 35
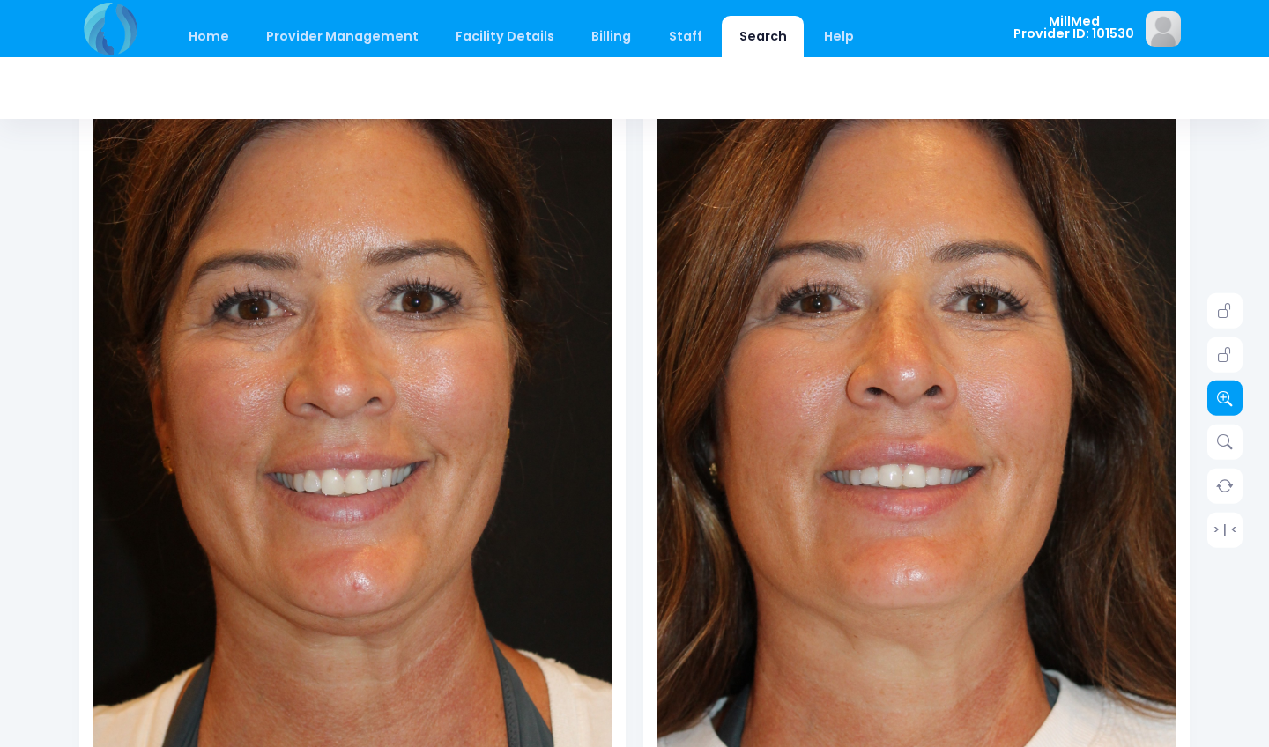
click at [1234, 399] on link at bounding box center [1224, 398] width 35 height 35
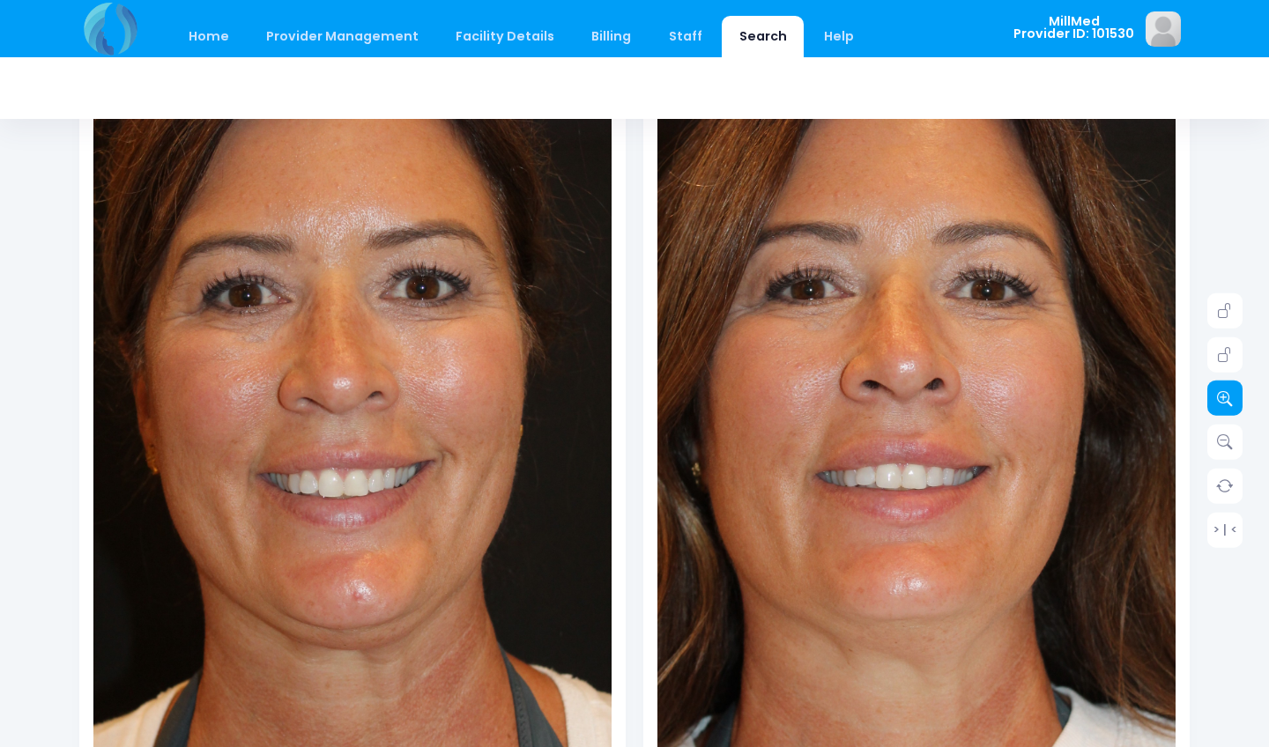
click at [1234, 399] on link at bounding box center [1224, 398] width 35 height 35
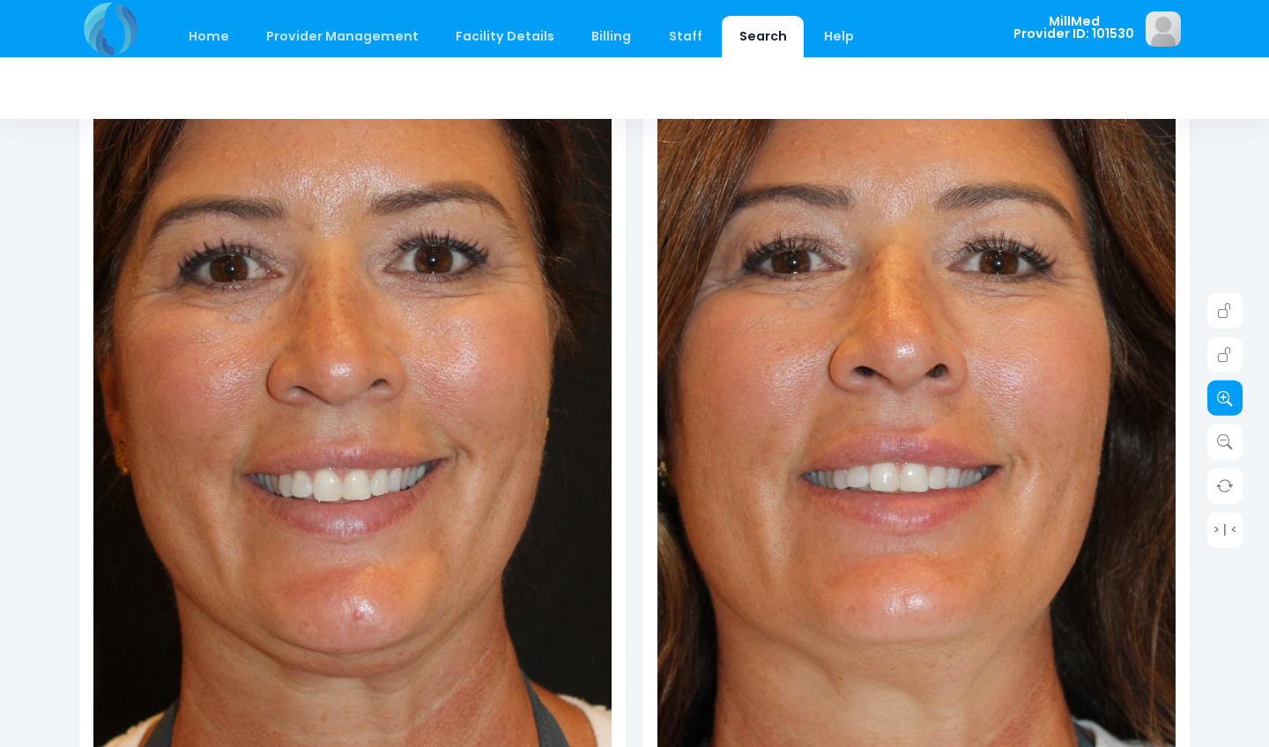
click at [1234, 399] on link at bounding box center [1224, 398] width 35 height 35
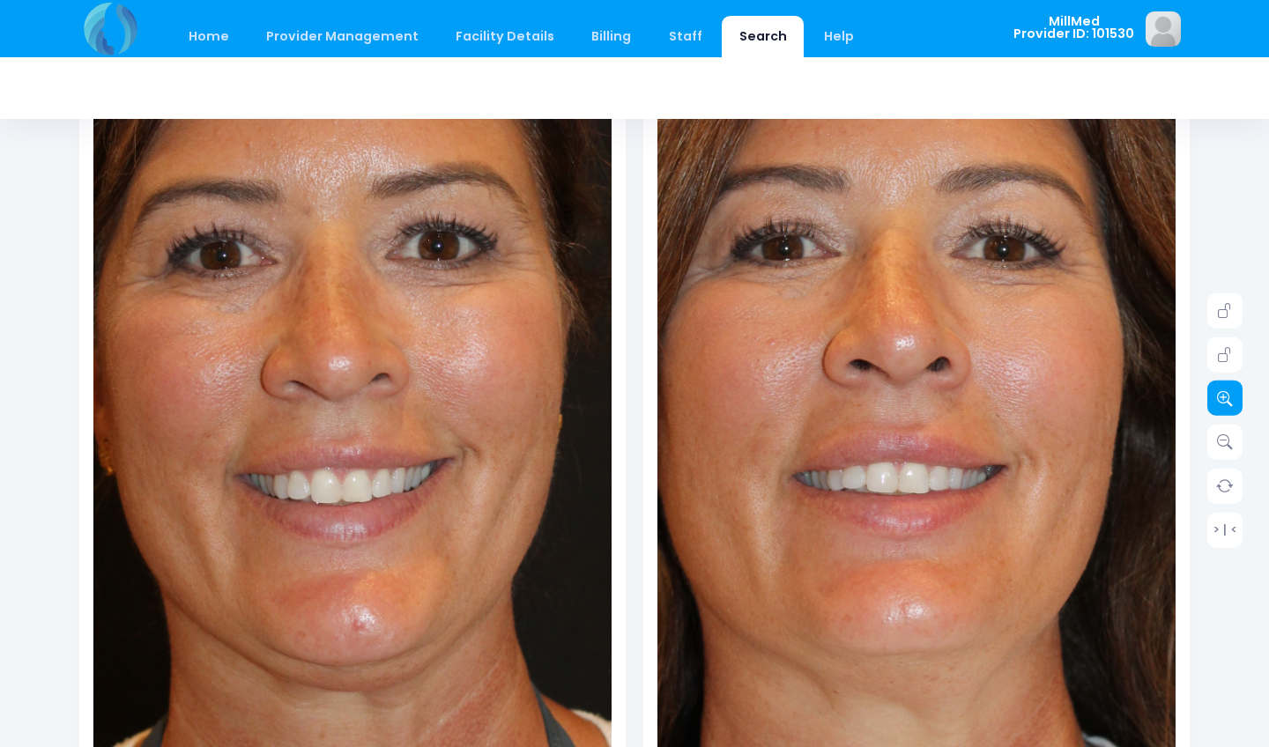
click at [1234, 399] on link at bounding box center [1224, 398] width 35 height 35
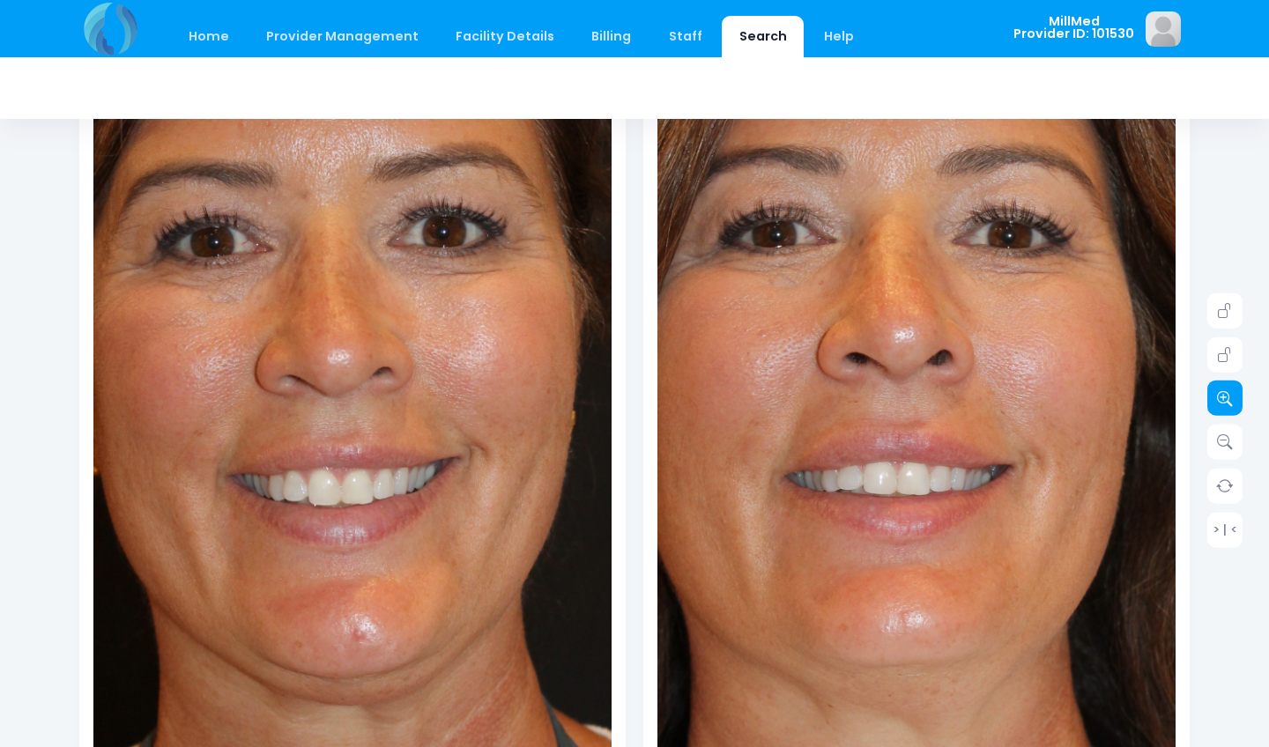
click at [1234, 399] on link at bounding box center [1224, 398] width 35 height 35
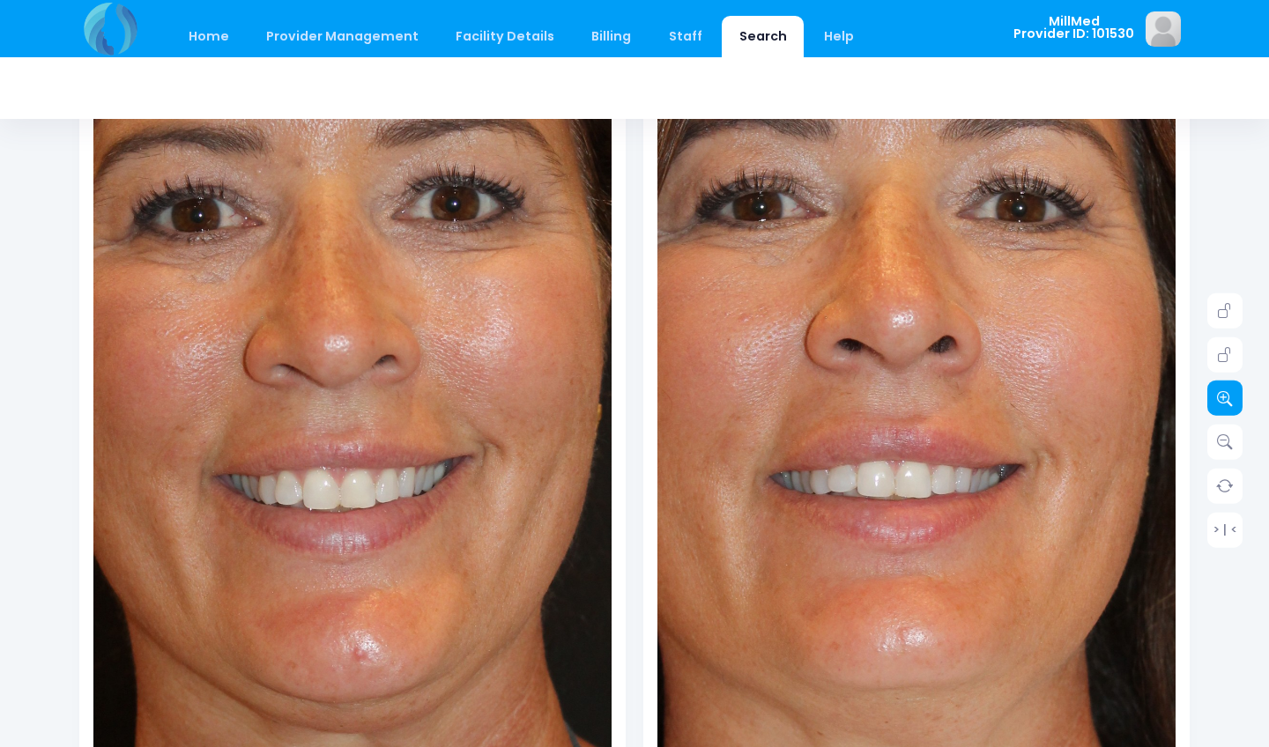
click at [1234, 399] on link at bounding box center [1224, 398] width 35 height 35
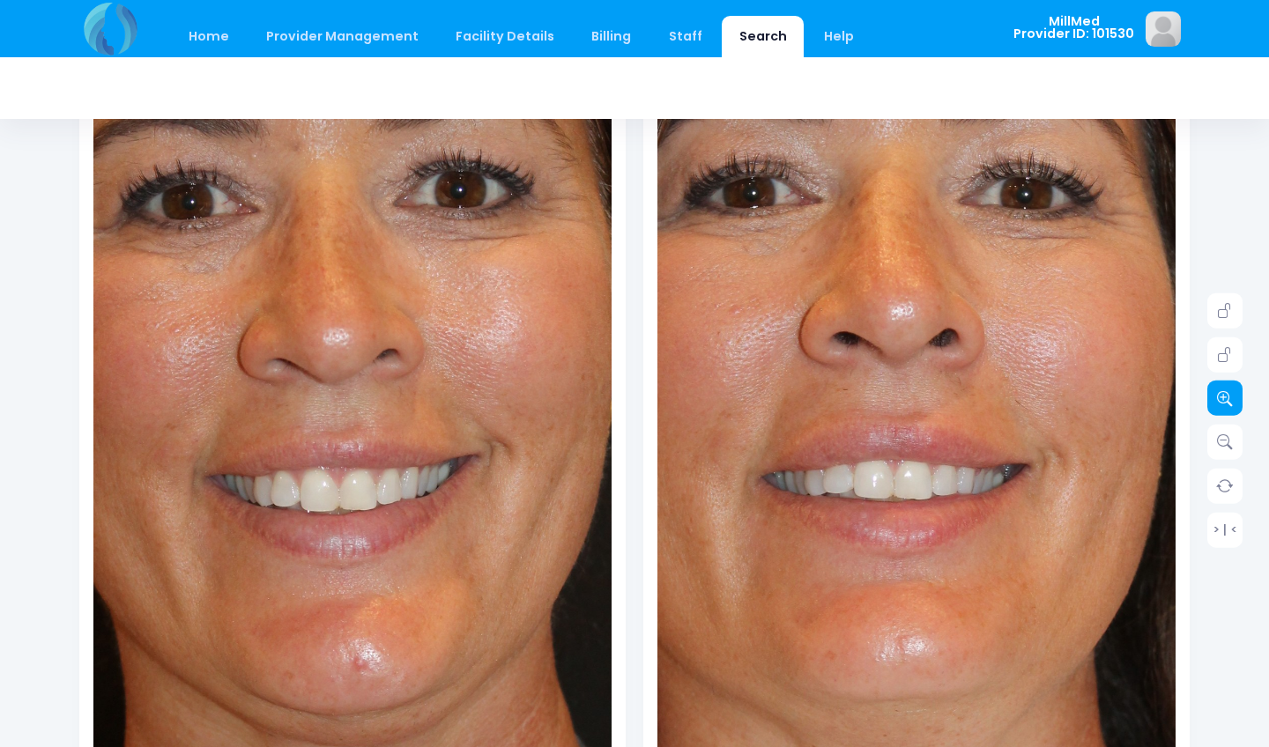
click at [1234, 399] on link at bounding box center [1224, 398] width 35 height 35
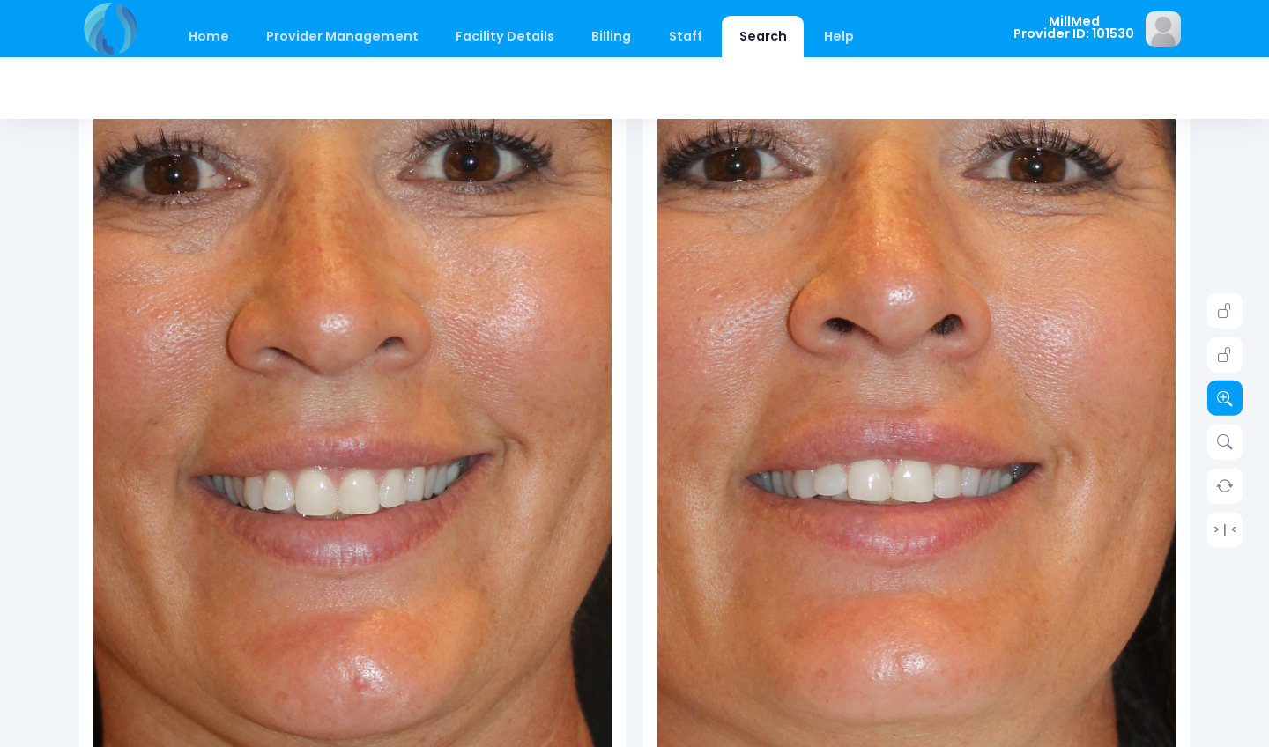
click at [1234, 399] on link at bounding box center [1224, 398] width 35 height 35
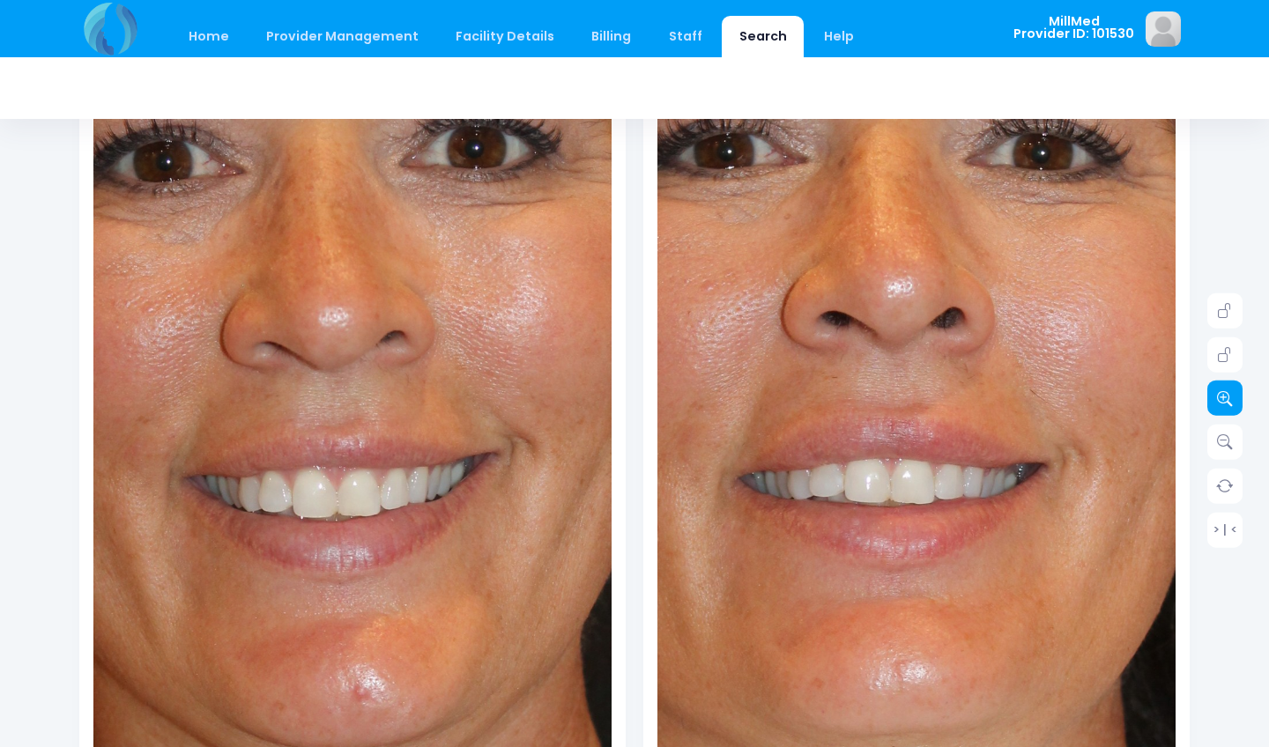
click at [1234, 399] on link at bounding box center [1224, 398] width 35 height 35
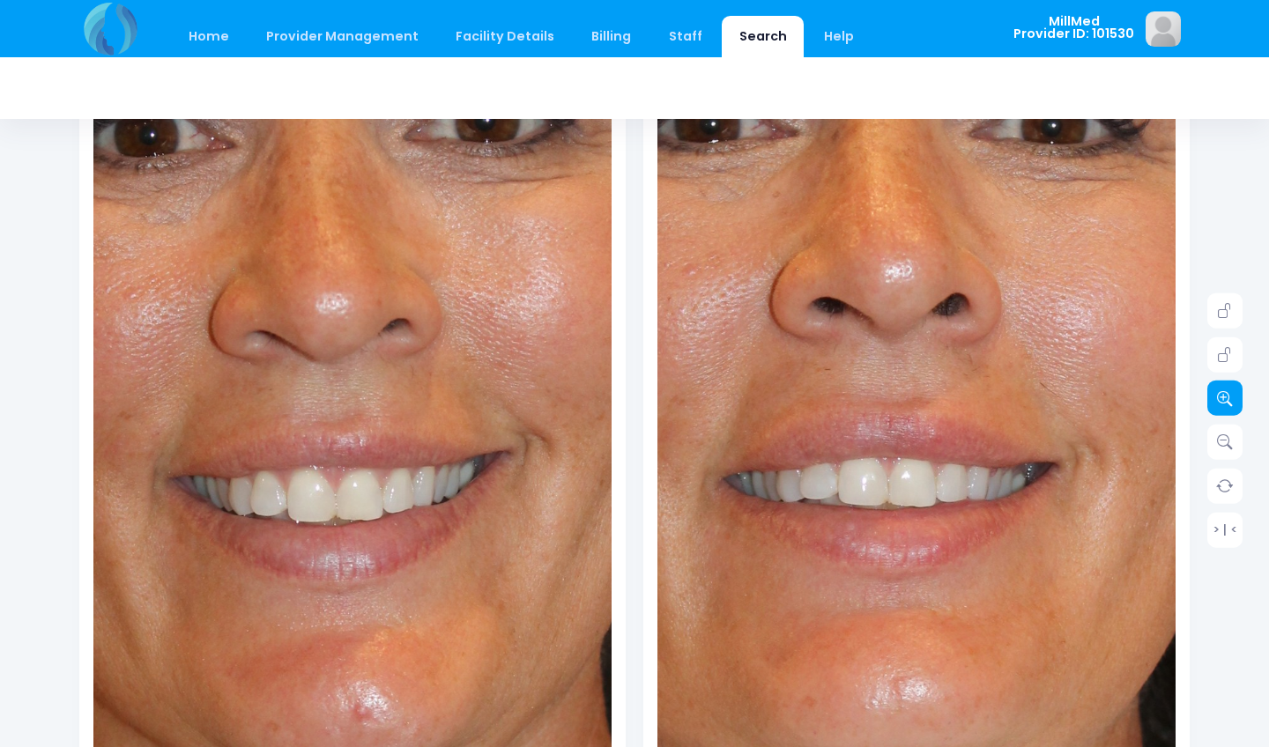
click at [1234, 399] on link at bounding box center [1224, 398] width 35 height 35
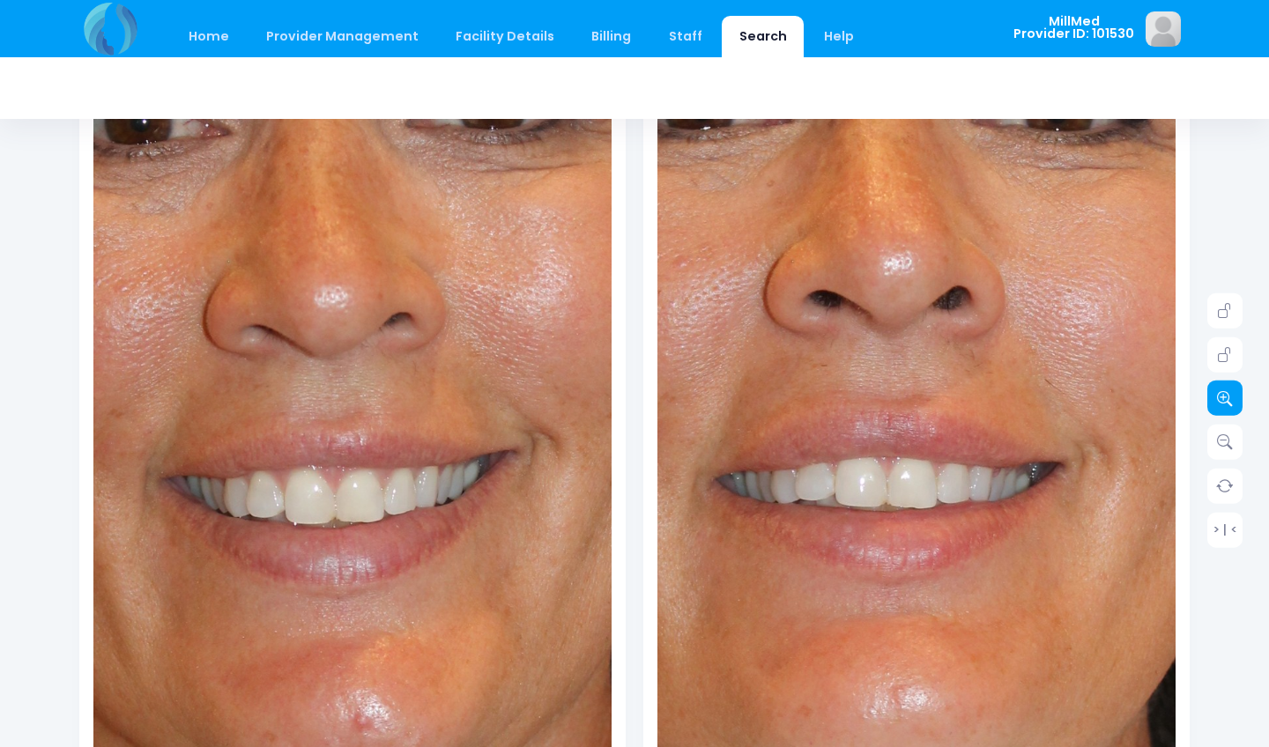
click at [1234, 399] on link at bounding box center [1224, 398] width 35 height 35
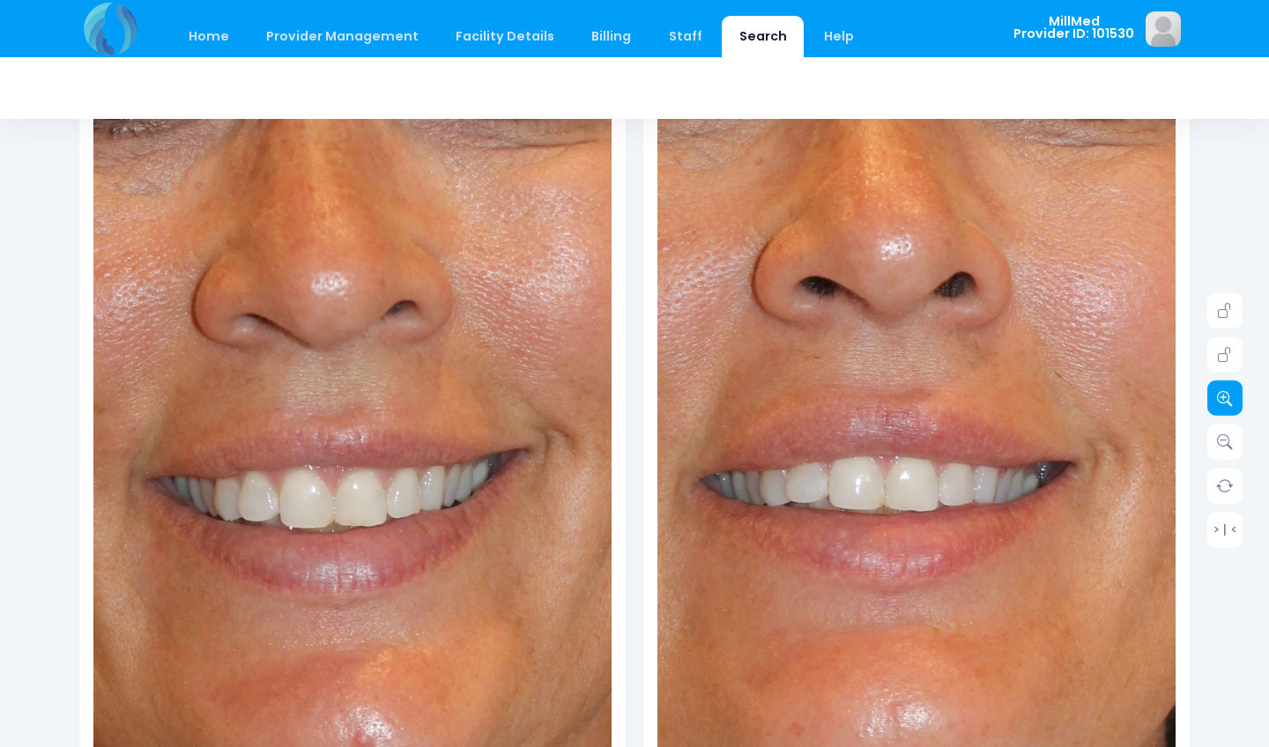
click at [1234, 399] on link at bounding box center [1224, 398] width 35 height 35
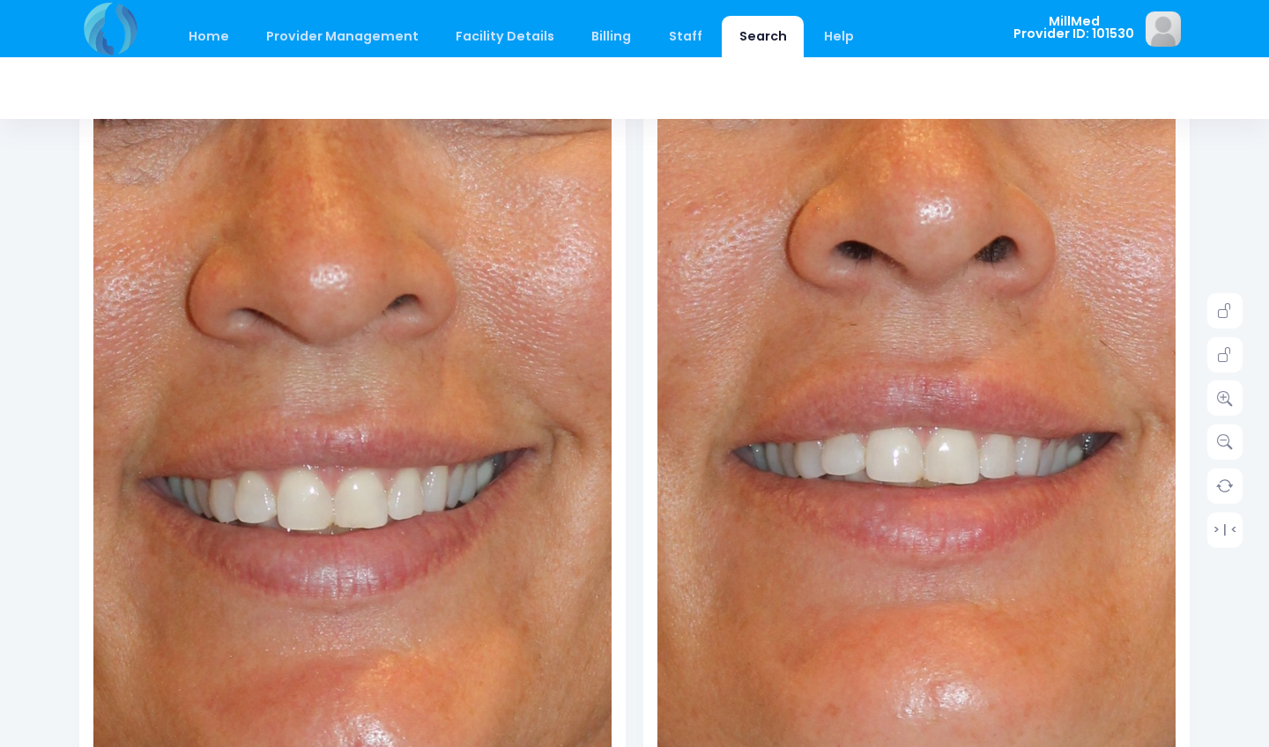
click at [895, 439] on img at bounding box center [955, 441] width 1501 height 2256
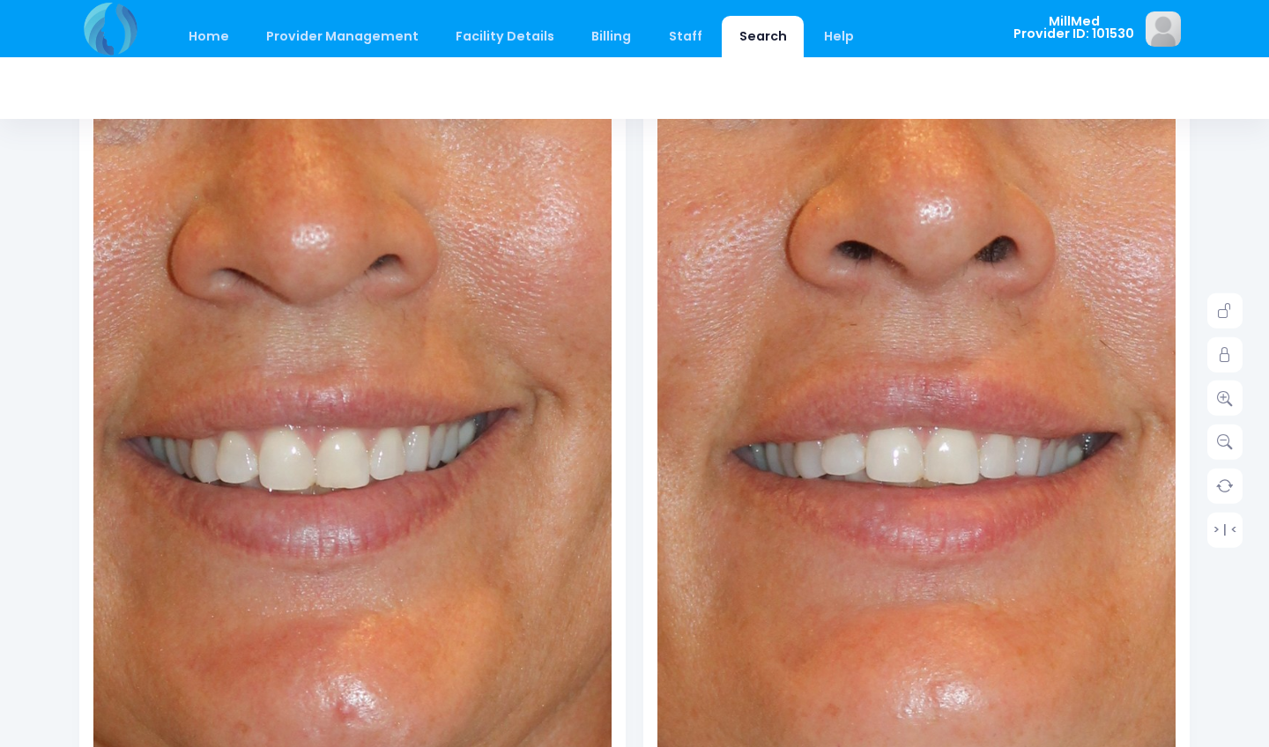
click at [362, 444] on img at bounding box center [333, 430] width 1501 height 2256
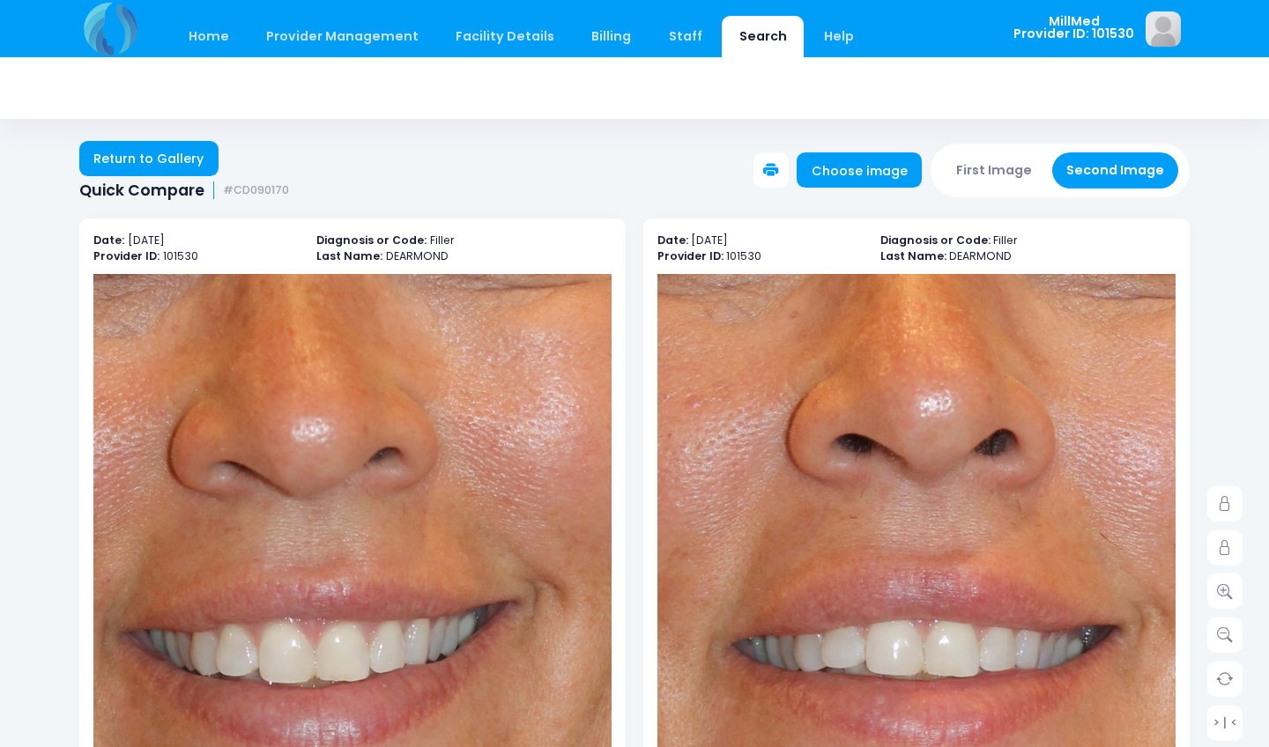
scroll to position [0, 0]
click at [193, 160] on link "Return to Gallery" at bounding box center [148, 158] width 139 height 35
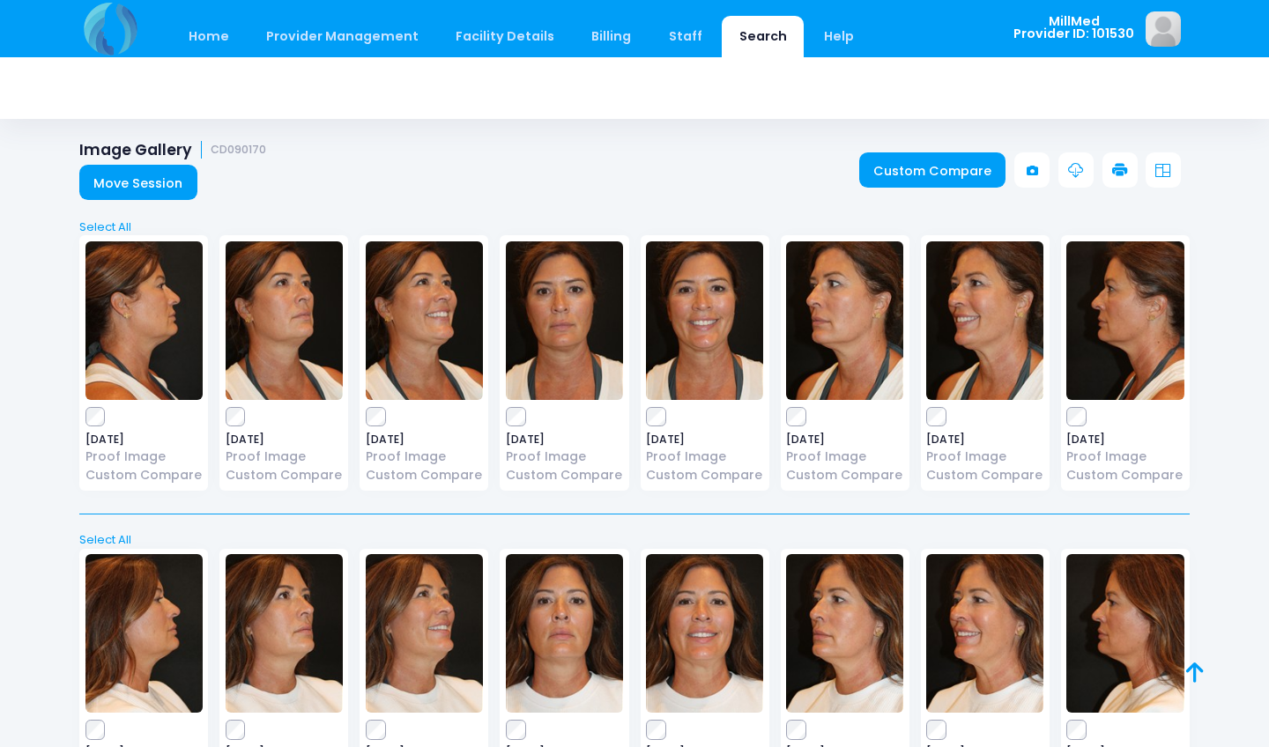
scroll to position [112, 0]
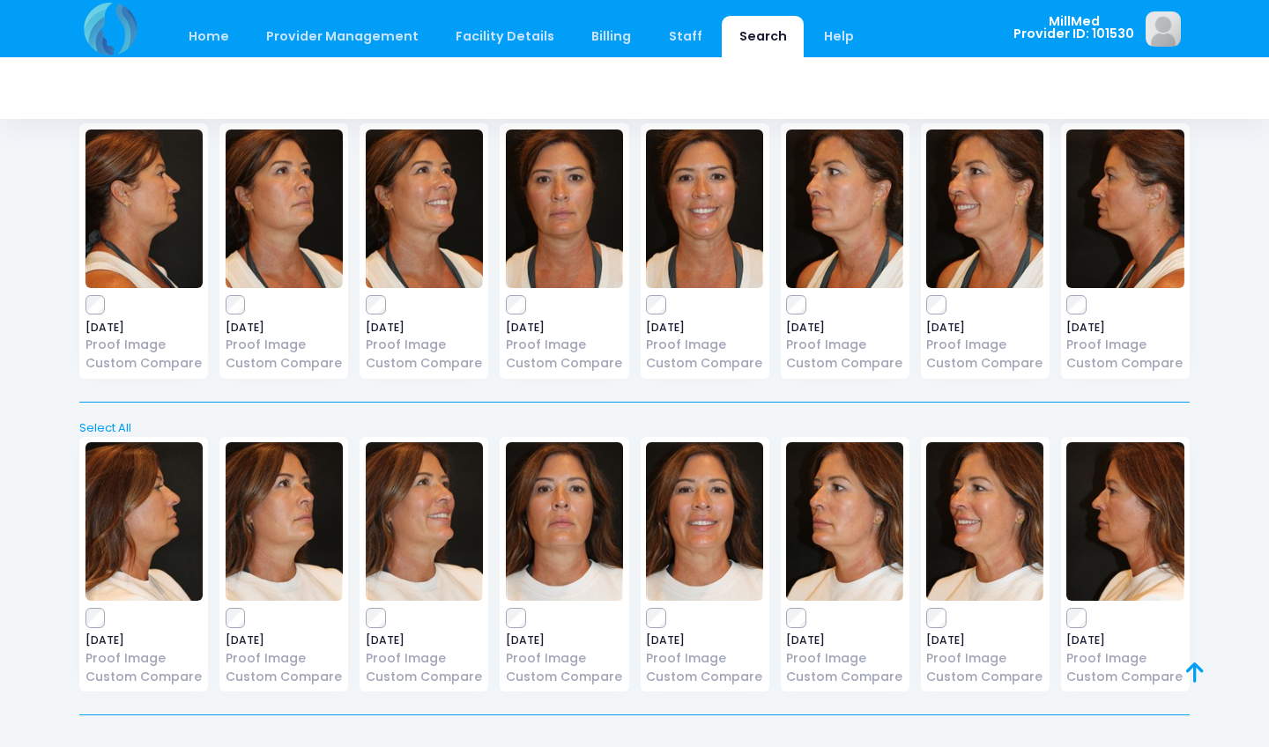
click at [1001, 189] on img at bounding box center [984, 209] width 117 height 159
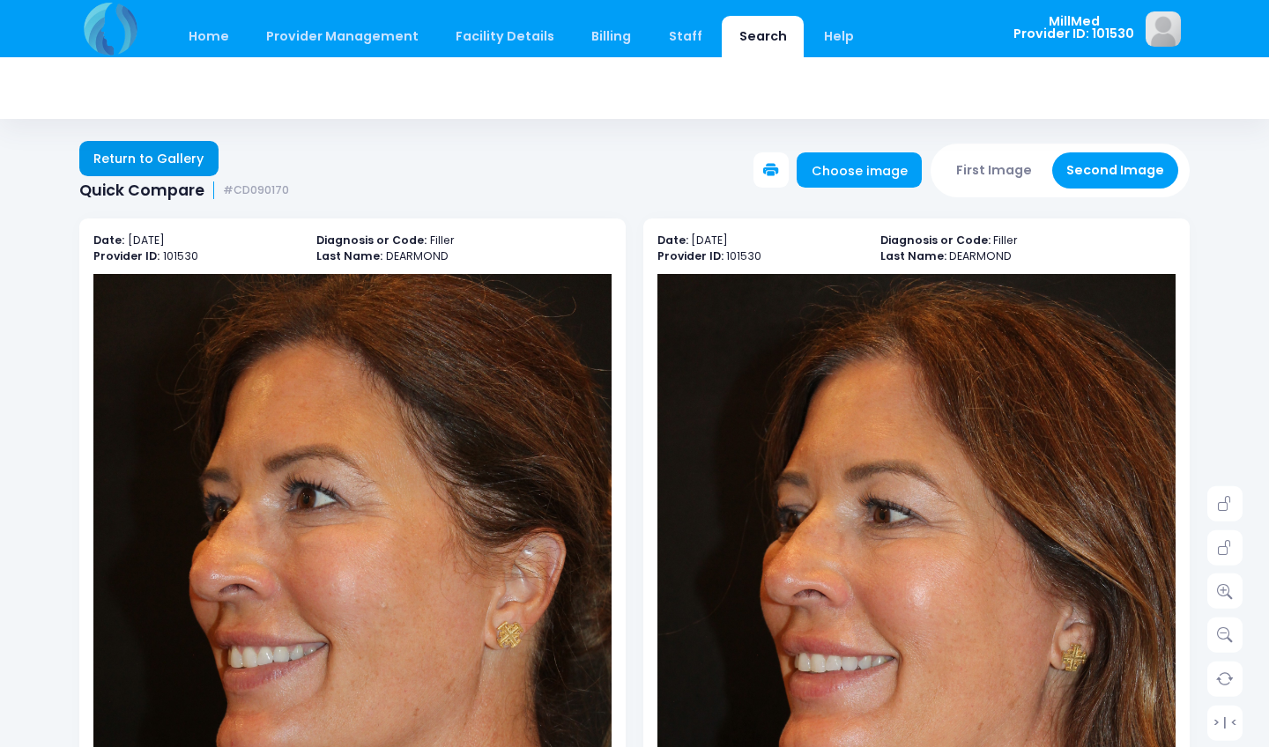
click at [178, 171] on link "Return to Gallery" at bounding box center [148, 158] width 139 height 35
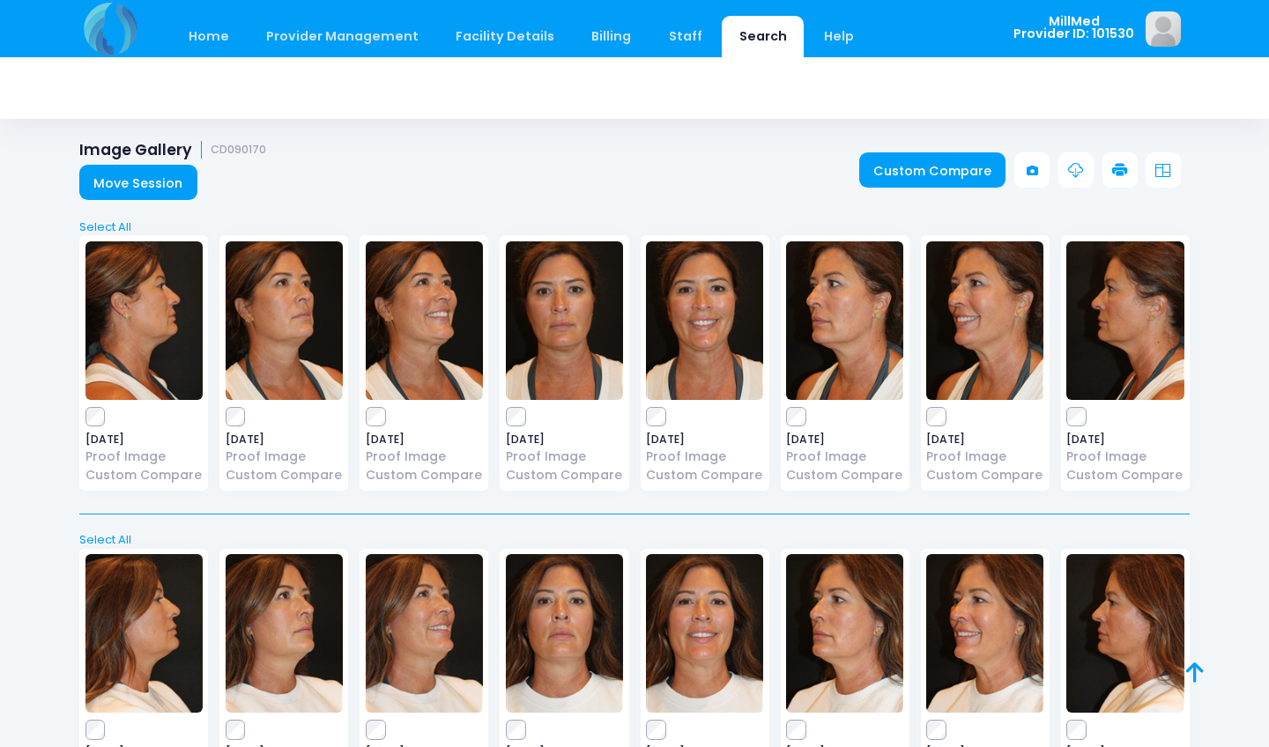
click at [1115, 330] on img at bounding box center [1124, 320] width 117 height 159
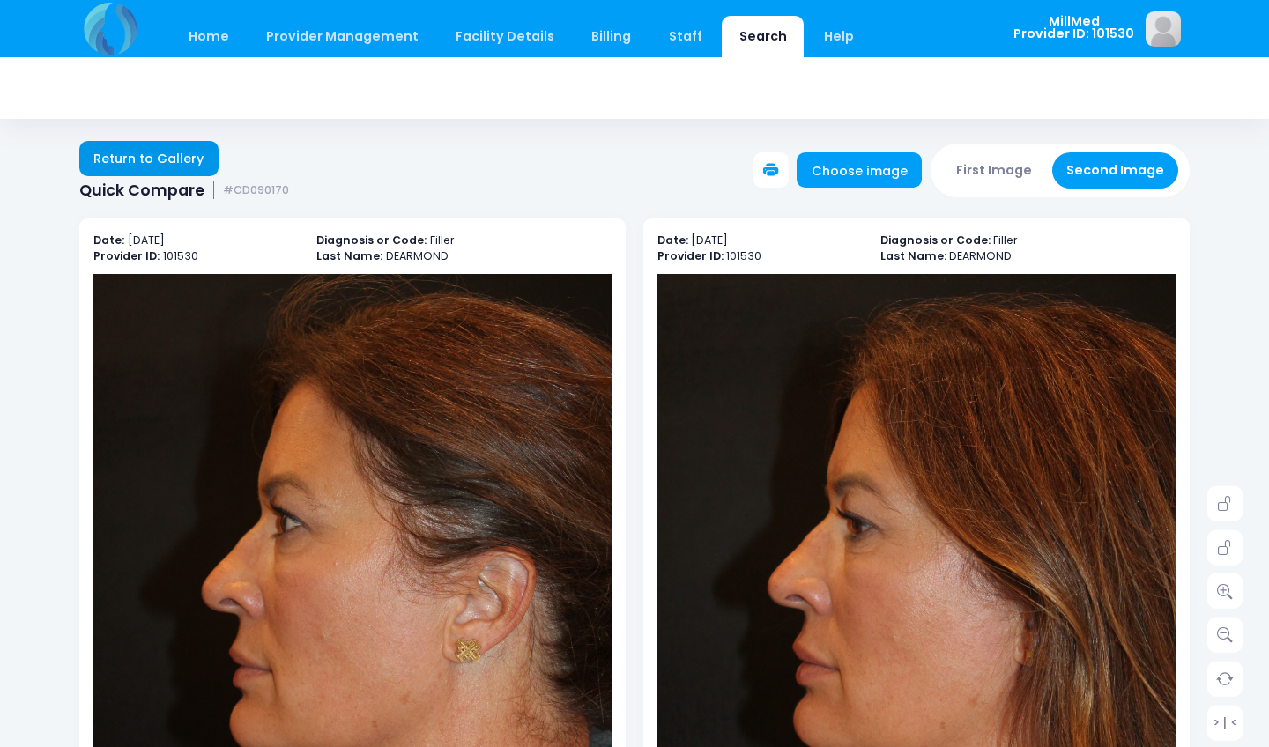
click at [180, 152] on link "Return to Gallery" at bounding box center [148, 158] width 139 height 35
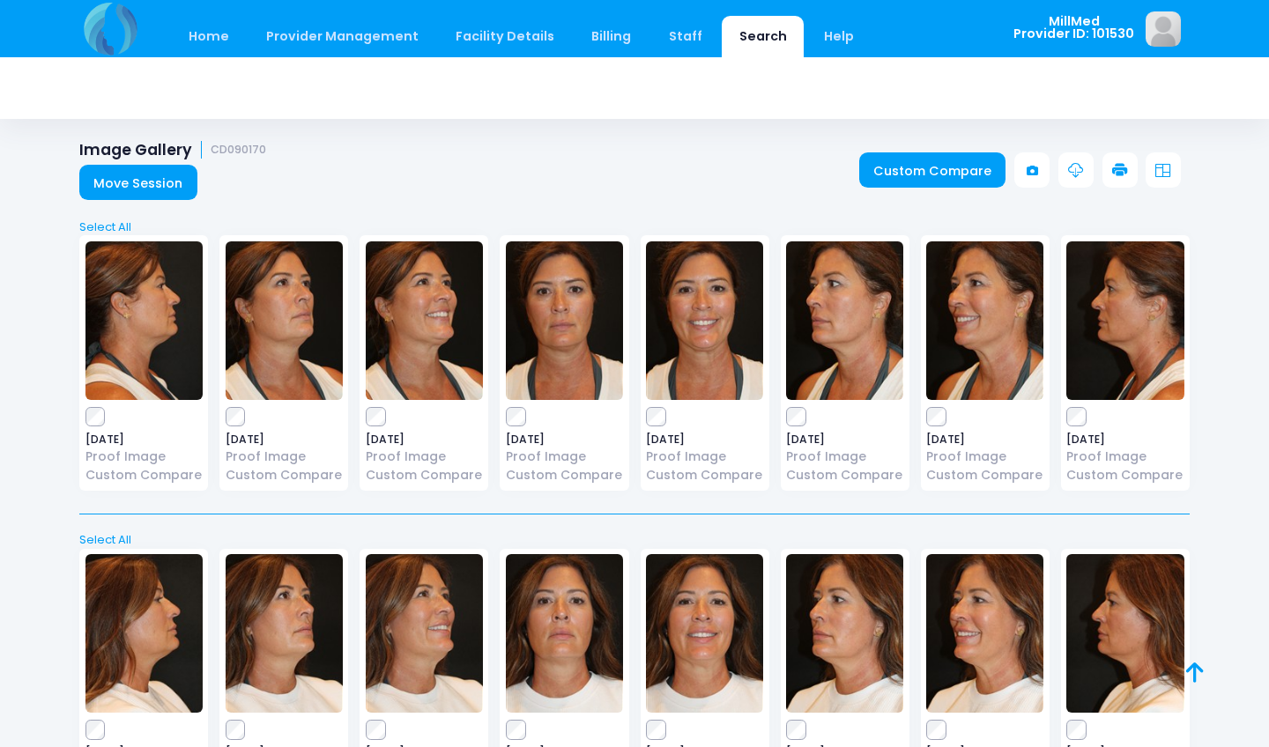
click at [1104, 331] on img at bounding box center [1124, 320] width 117 height 159
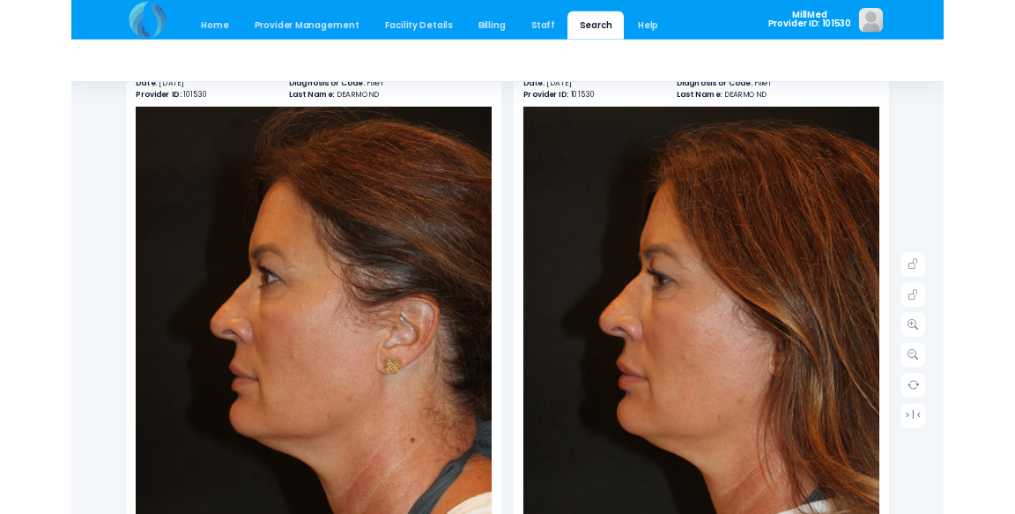
scroll to position [123, 0]
